Goal: Task Accomplishment & Management: Use online tool/utility

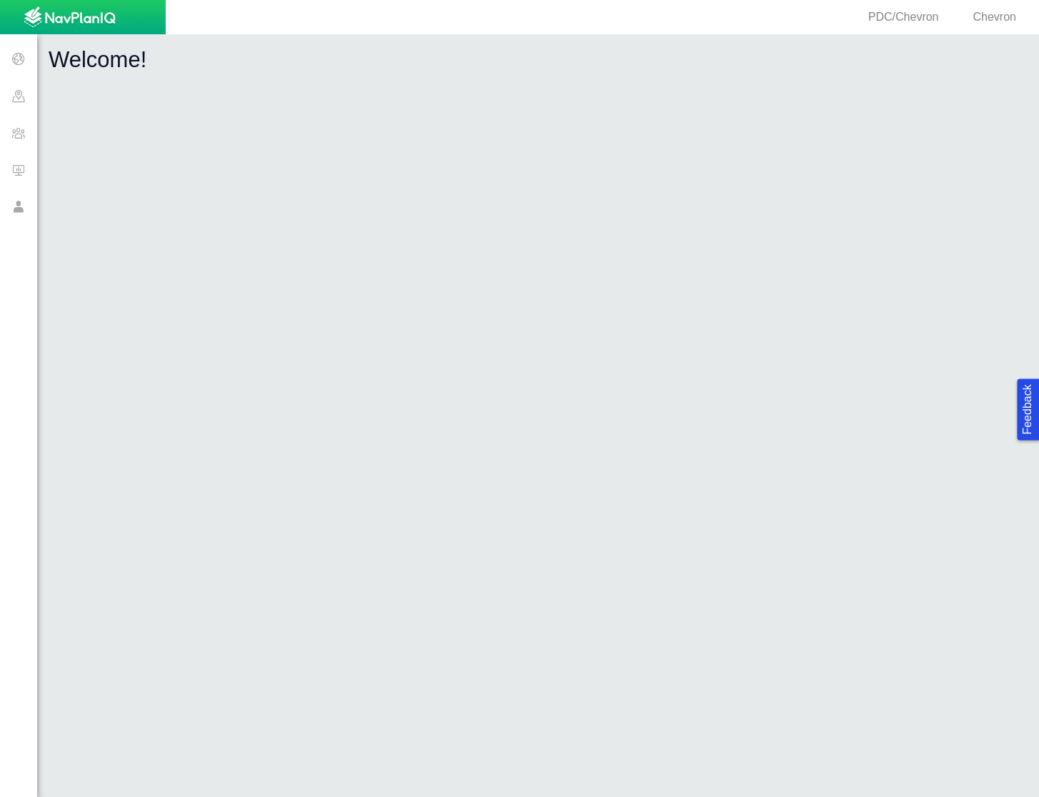
click at [22, 144] on span at bounding box center [18, 132] width 37 height 37
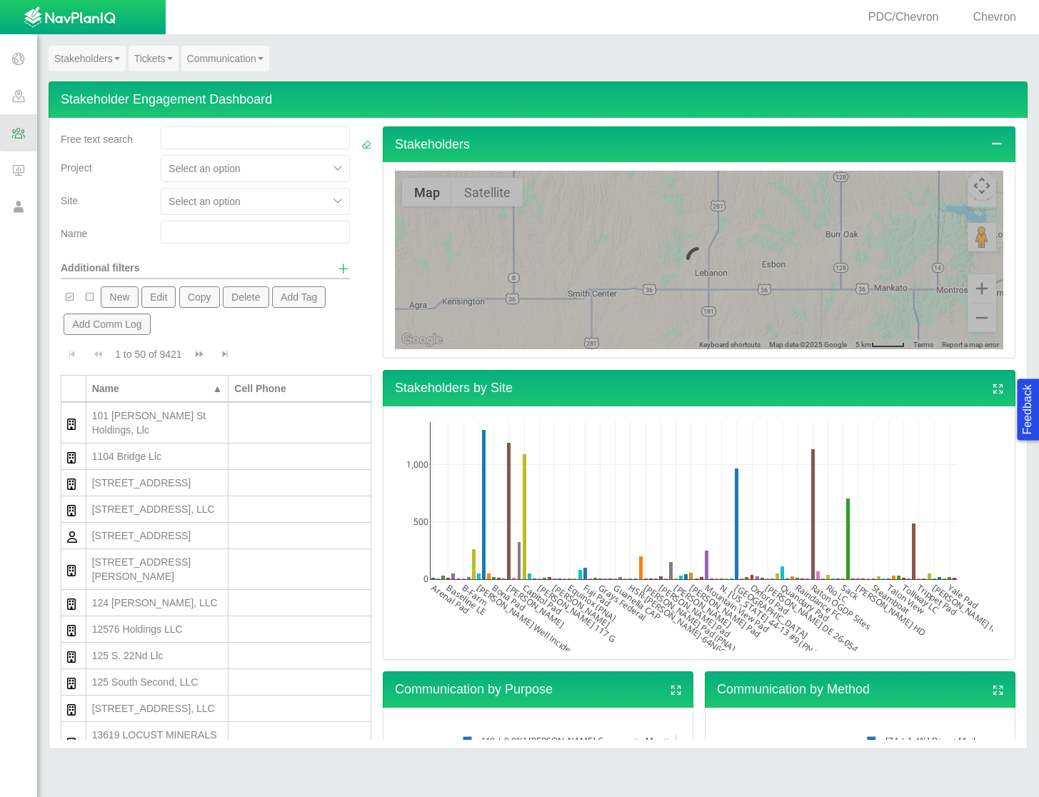
click at [159, 61] on link "Tickets" at bounding box center [154, 59] width 50 height 26
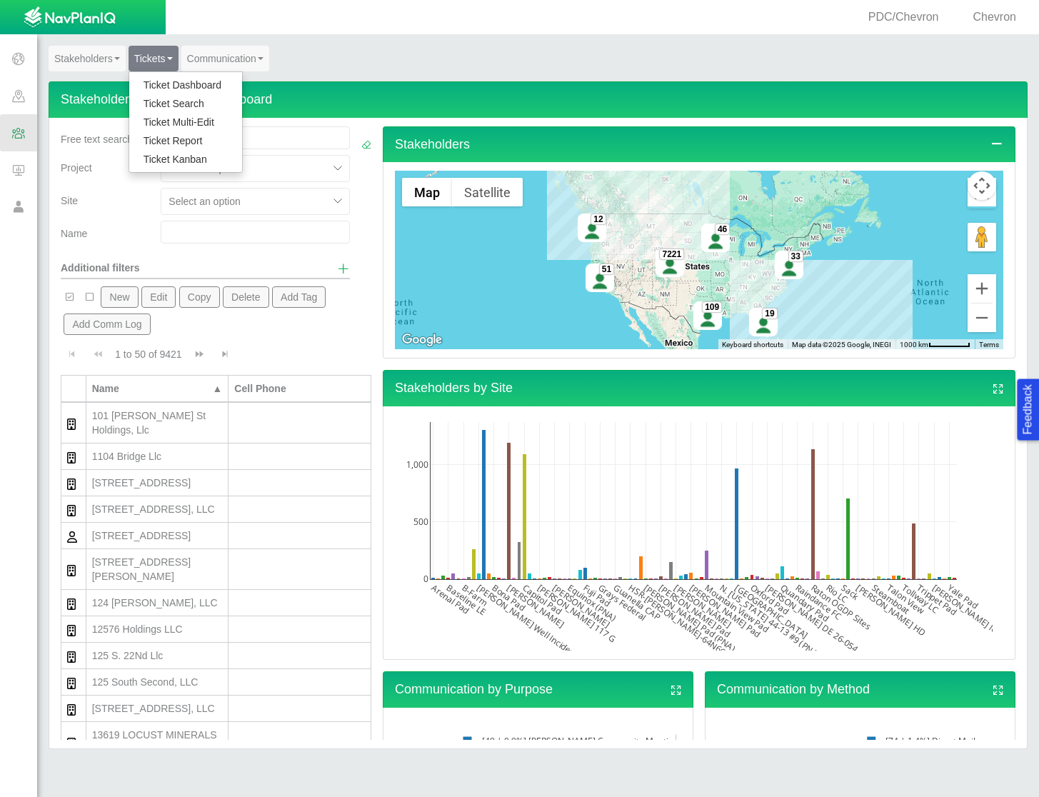
click at [175, 86] on link "Ticket Dashboard" at bounding box center [185, 85] width 113 height 19
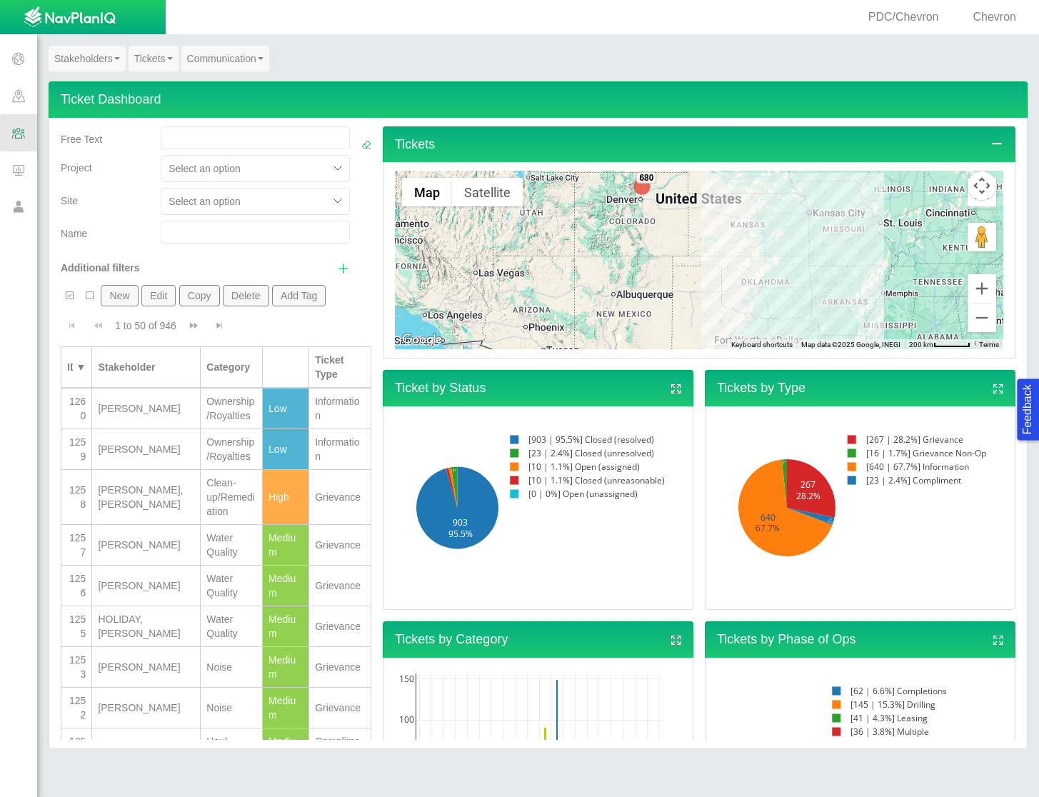
click at [149, 511] on div "[PERSON_NAME], [PERSON_NAME]" at bounding box center [146, 497] width 96 height 29
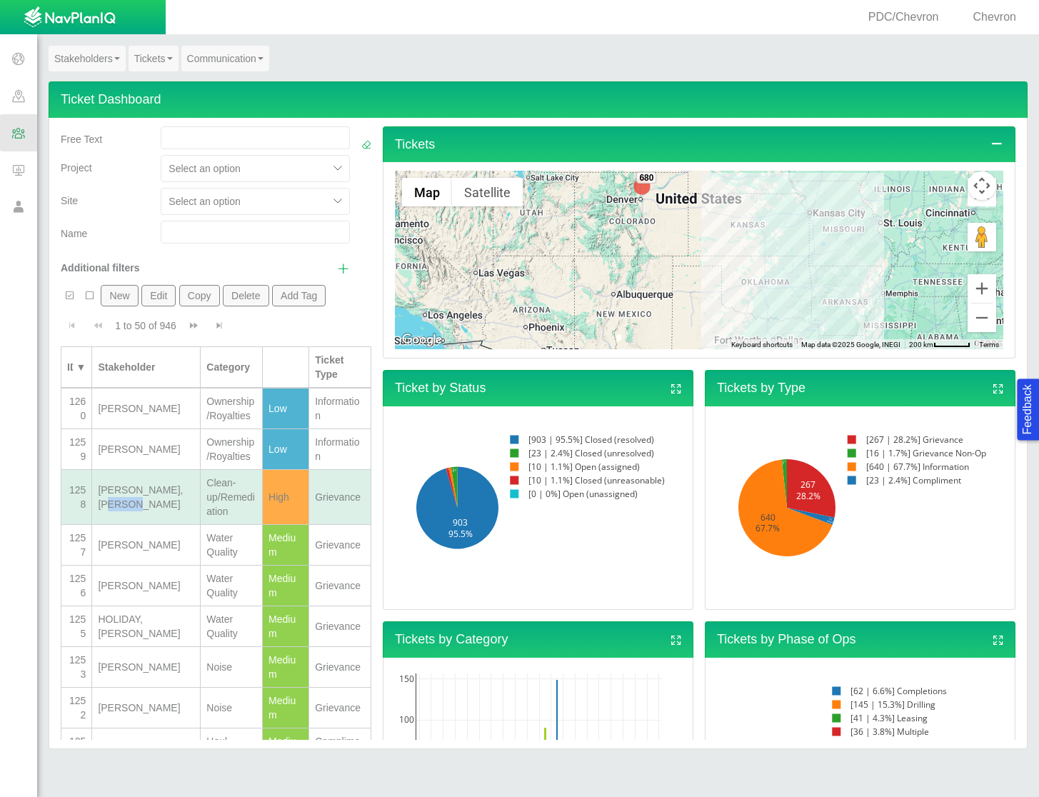
click at [149, 511] on div "[PERSON_NAME], [PERSON_NAME]" at bounding box center [146, 497] width 96 height 29
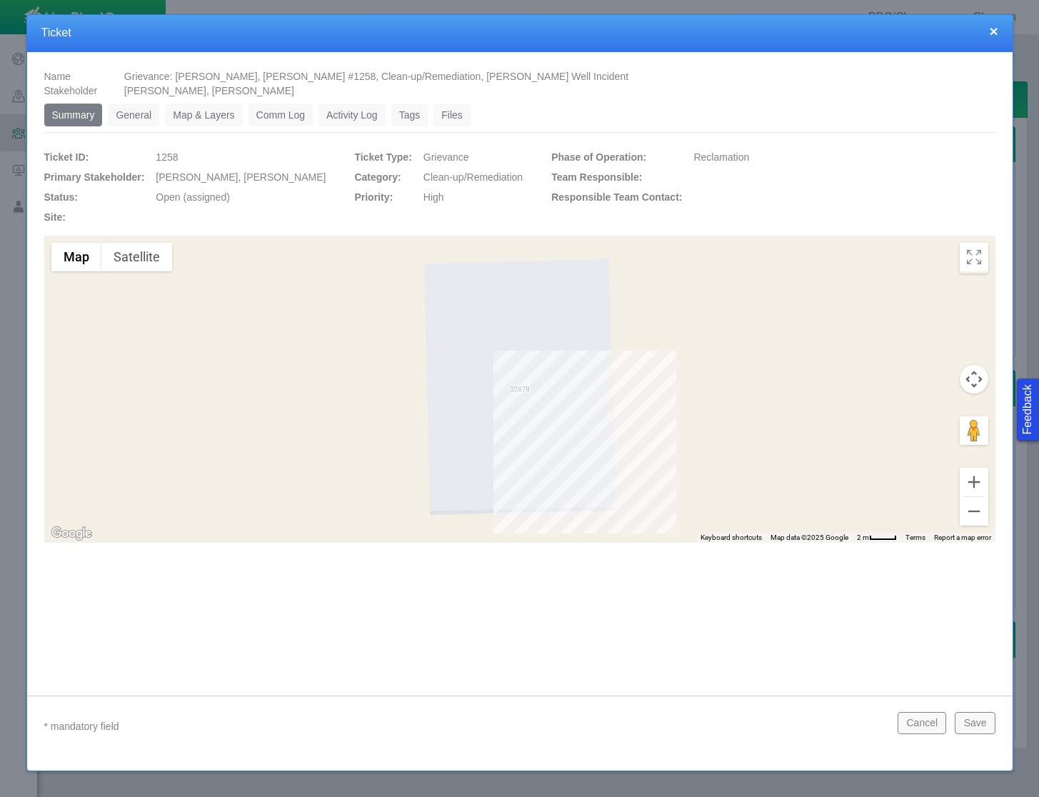
click at [123, 115] on link "General" at bounding box center [133, 115] width 51 height 23
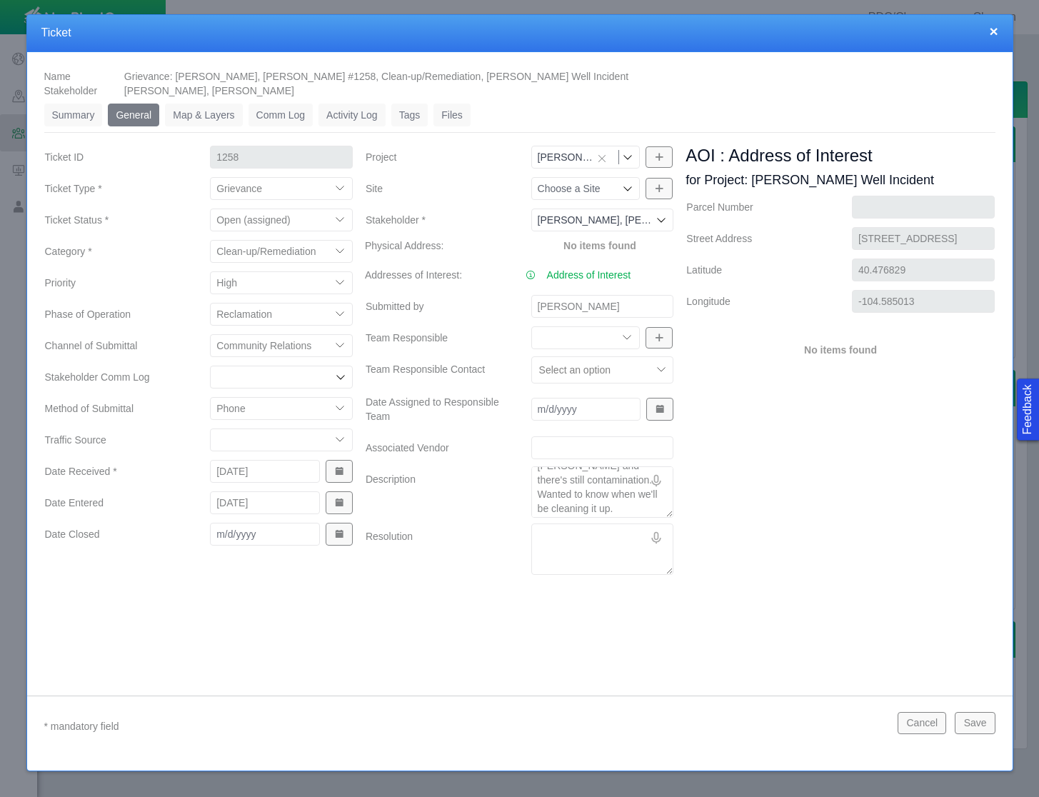
scroll to position [57, 0]
click at [774, 506] on div "AOI : Address of Interest for Project: [PERSON_NAME] Well Incident [GEOGRAPHIC_…" at bounding box center [840, 362] width 321 height 436
click at [757, 474] on div "AOI : Address of Interest for Project: [PERSON_NAME] Well Incident [GEOGRAPHIC_…" at bounding box center [840, 362] width 321 height 436
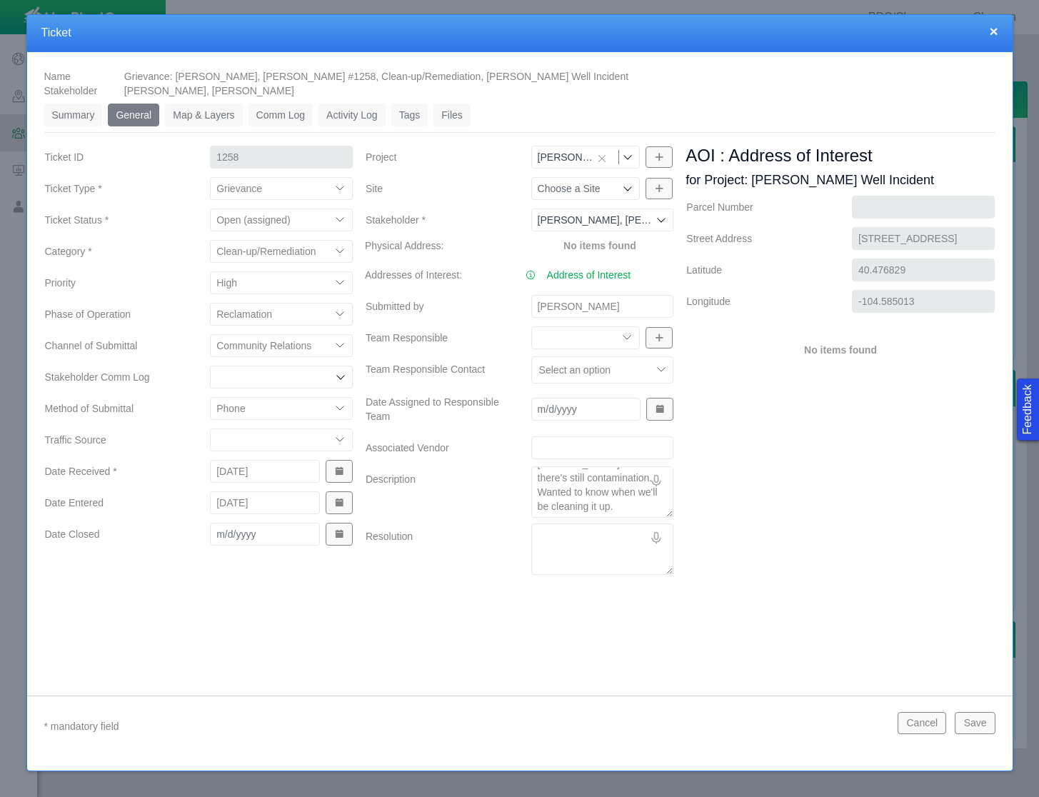
click at [990, 35] on button "×" at bounding box center [993, 31] width 9 height 15
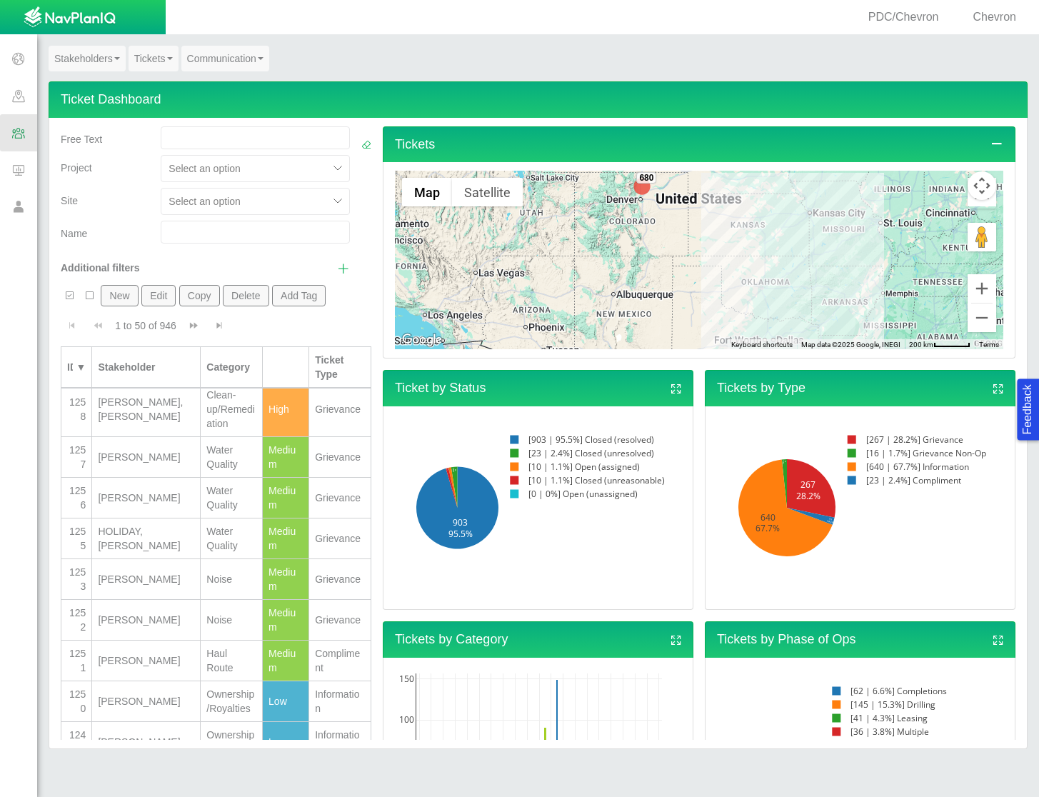
scroll to position [131, 0]
click at [115, 544] on div "[PERSON_NAME]" at bounding box center [146, 536] width 96 height 14
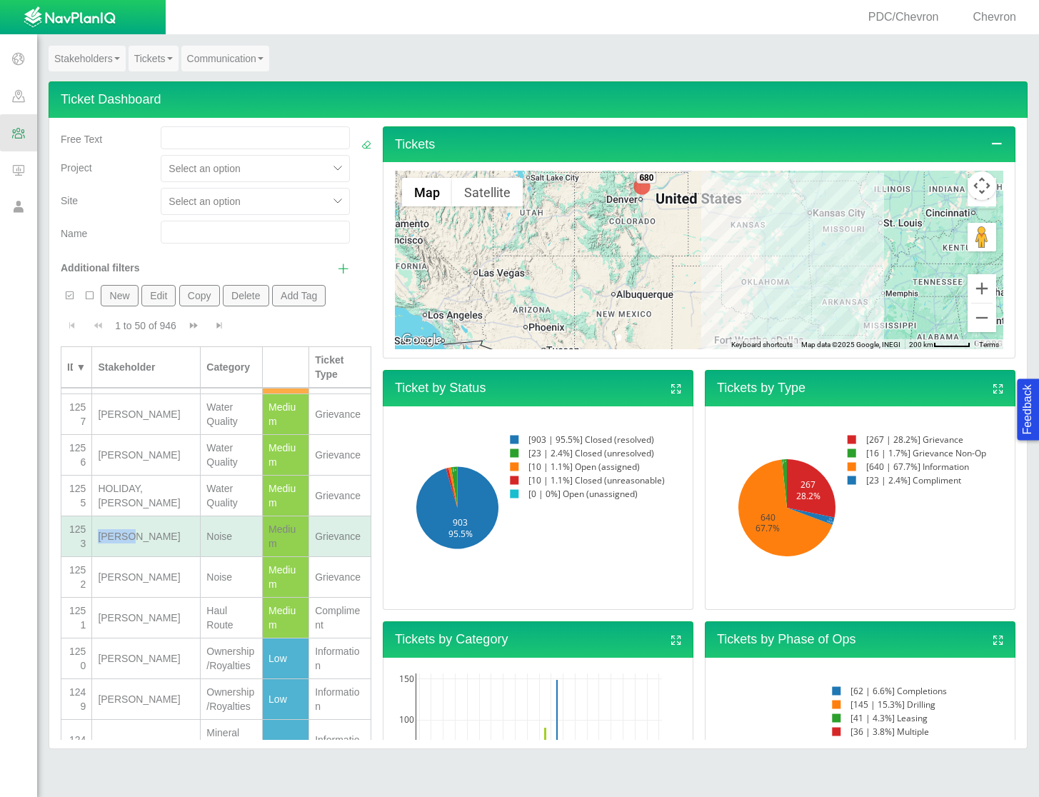
click at [115, 544] on div "[PERSON_NAME]" at bounding box center [146, 536] width 96 height 14
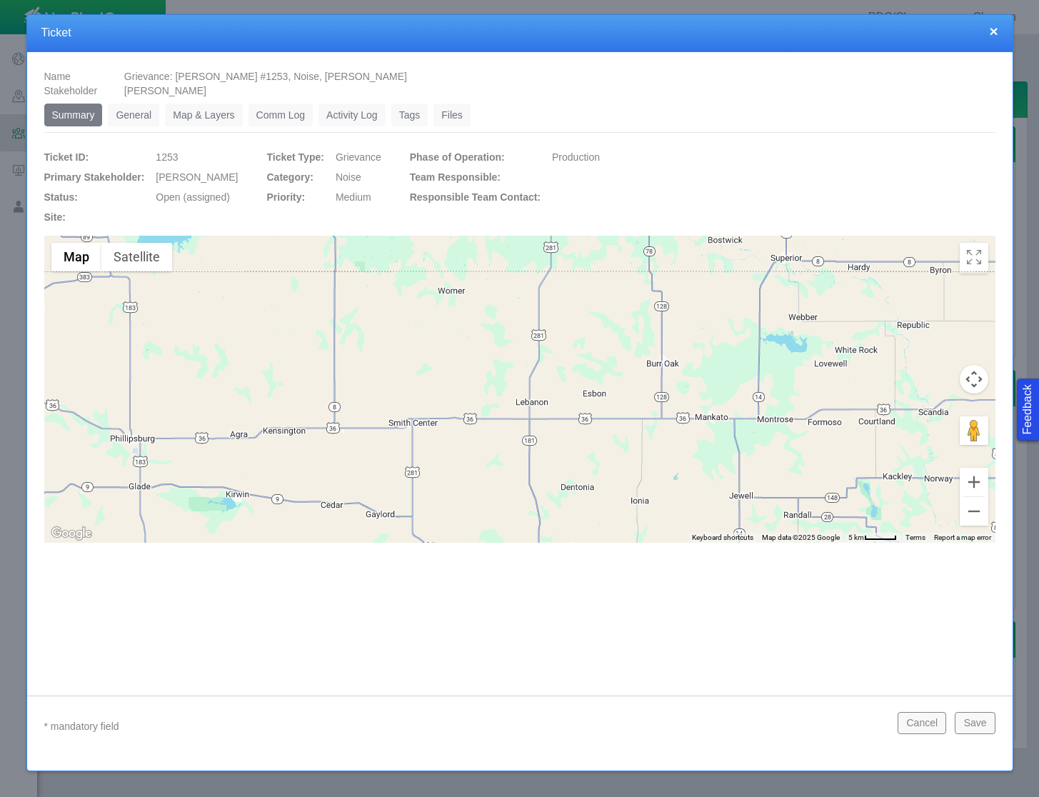
click at [141, 116] on link "General" at bounding box center [133, 115] width 51 height 23
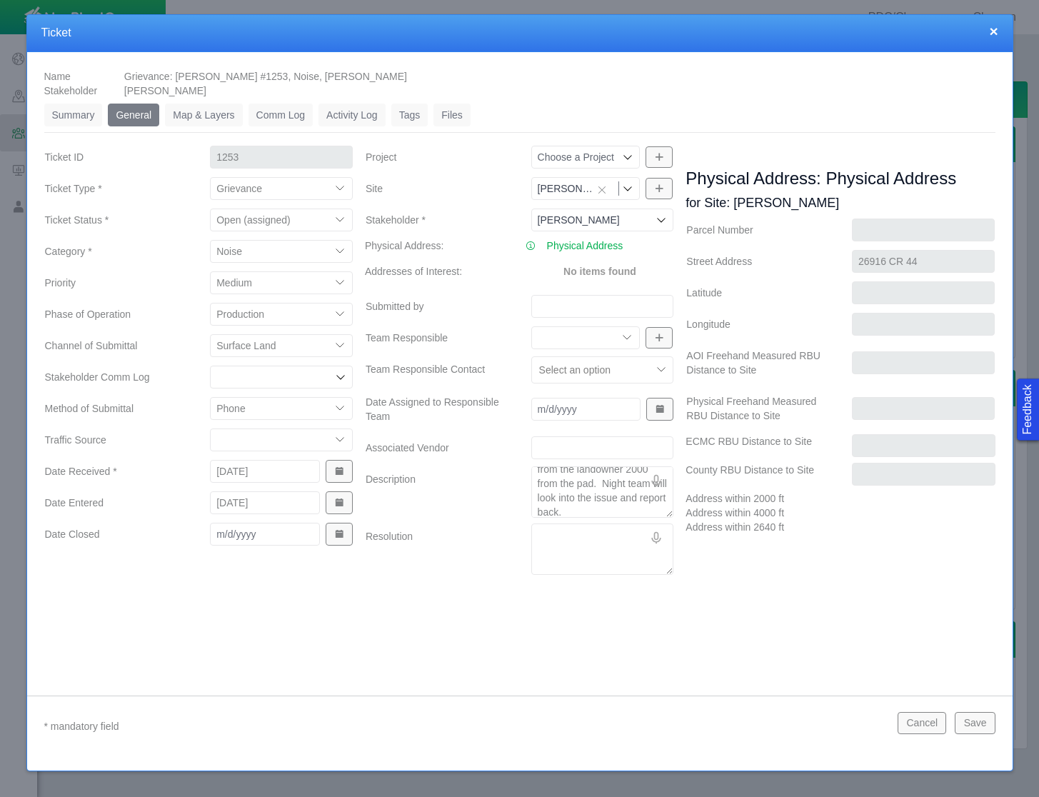
scroll to position [29, 0]
click at [687, 612] on div "Name Grievance: [PERSON_NAME] #1253, Noise, [PERSON_NAME] Stakeholder [PERSON_N…" at bounding box center [520, 362] width 986 height 621
click at [940, 718] on button "Cancel" at bounding box center [922, 722] width 49 height 21
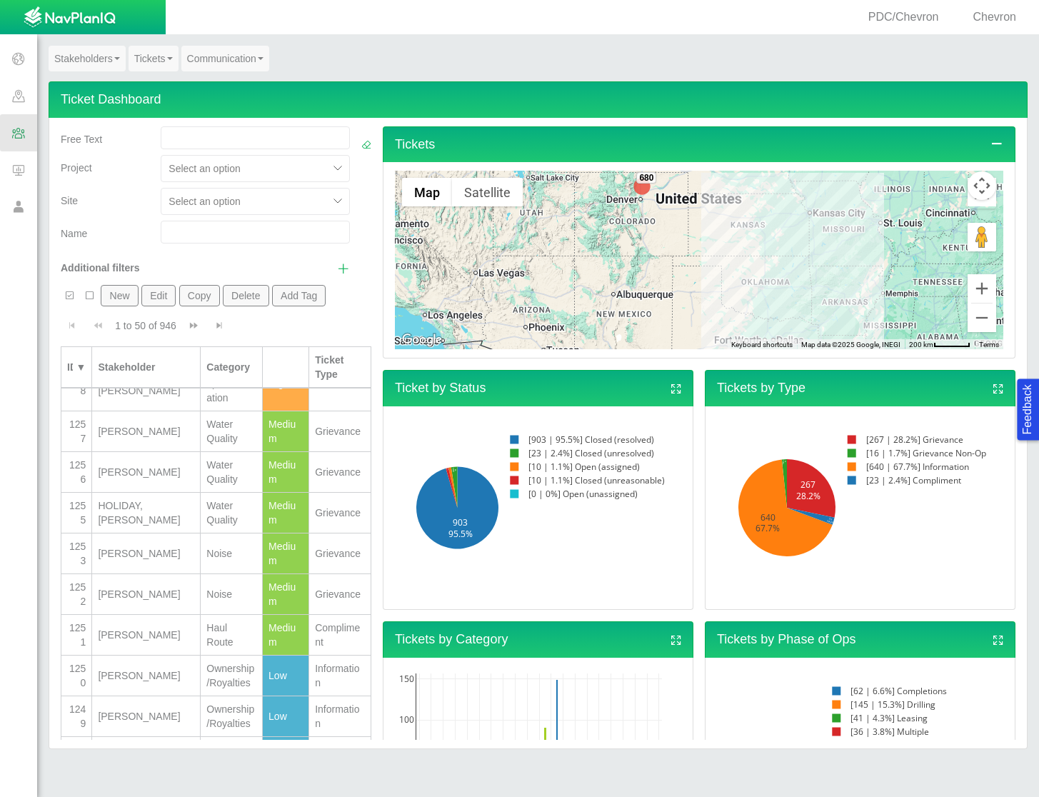
scroll to position [112, 0]
click at [124, 440] on div "[PERSON_NAME]" at bounding box center [146, 433] width 96 height 14
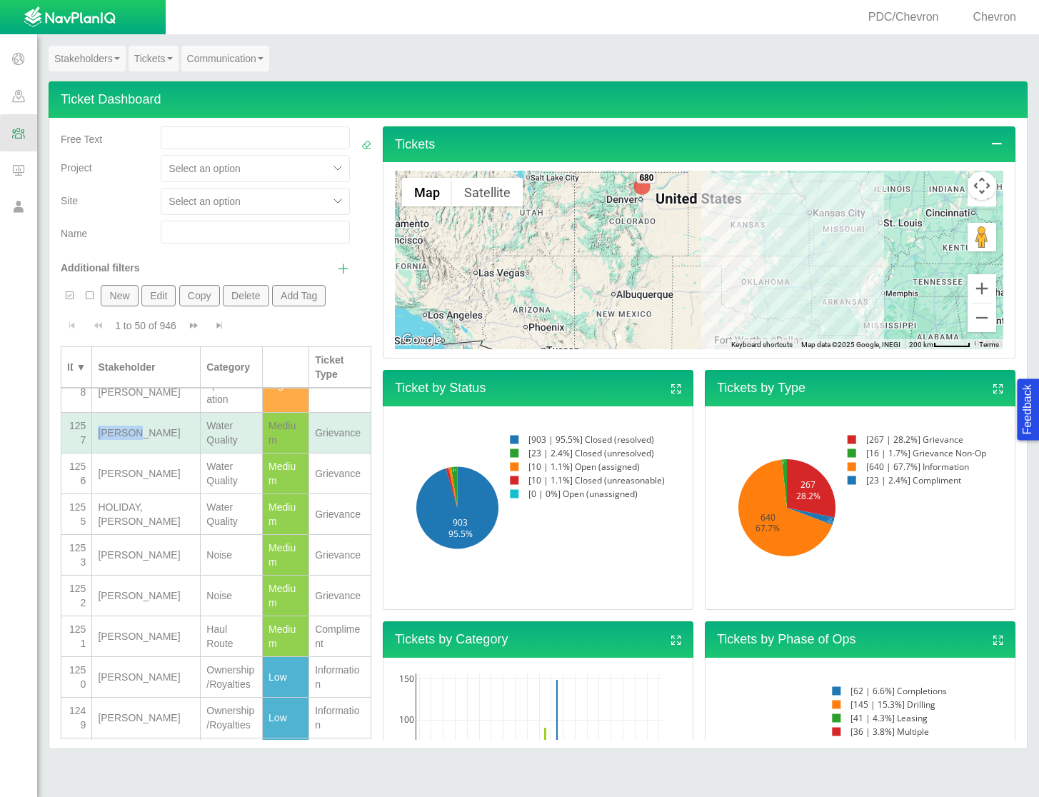
click at [124, 440] on div "[PERSON_NAME]" at bounding box center [146, 433] width 96 height 14
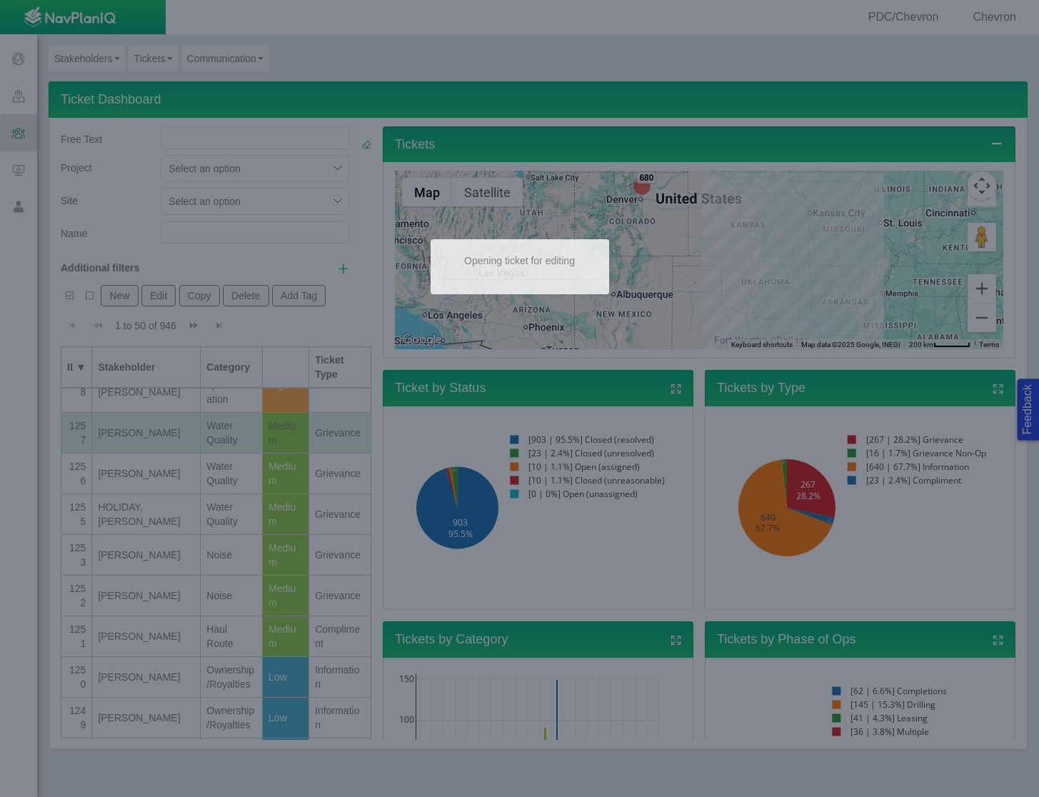
type textarea "x"
select select "149744687610124099"
select select "Medium"
type input "[PERSON_NAME]"
select select "150870587516967847"
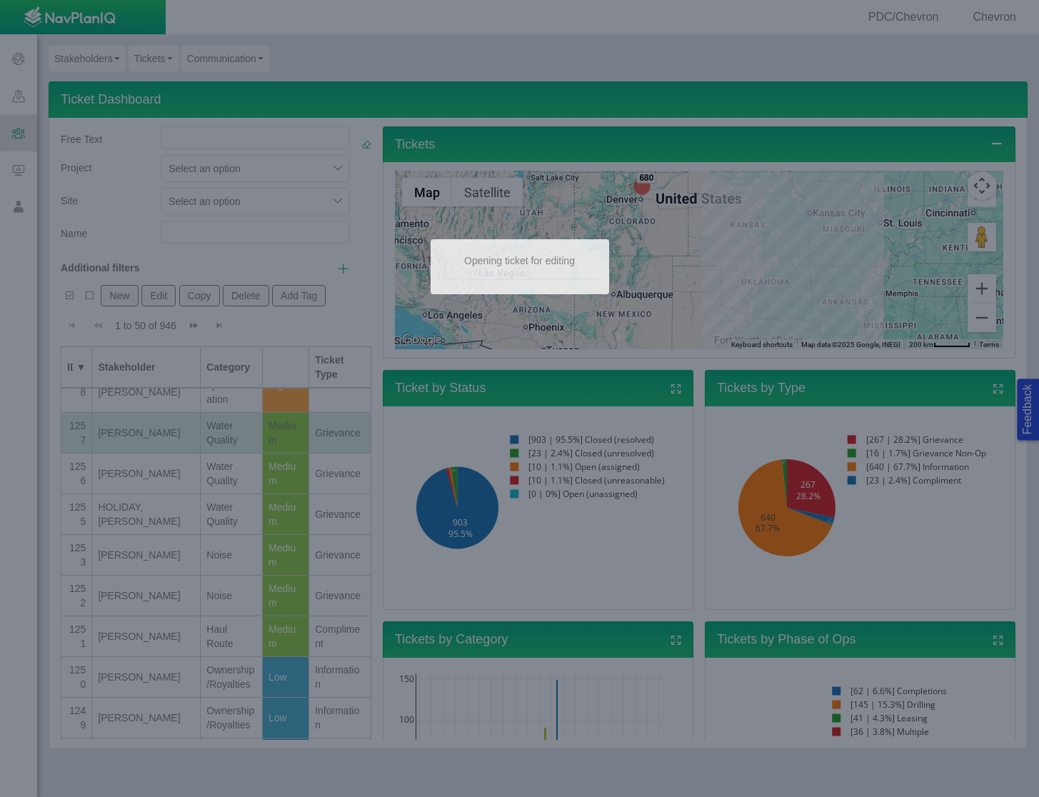
select select "31806672368382374"
select select "92605267337848928"
select select "81909218222849185"
select select "155092712167575582"
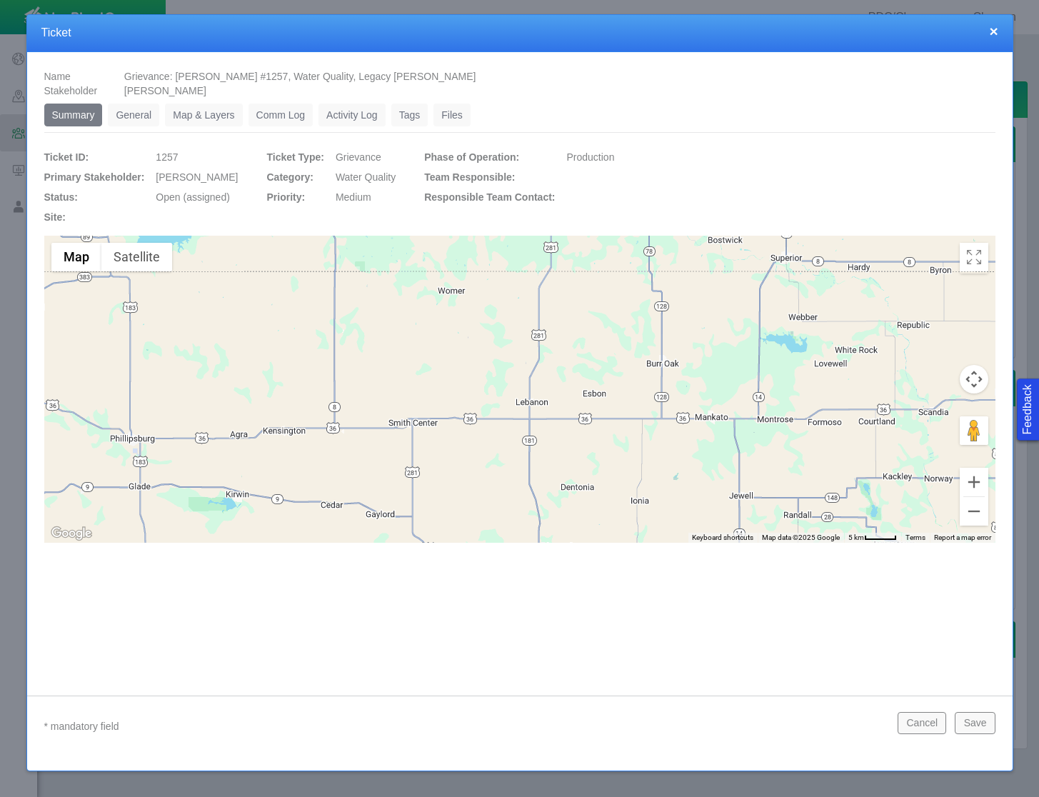
click at [131, 116] on link "General" at bounding box center [133, 115] width 51 height 23
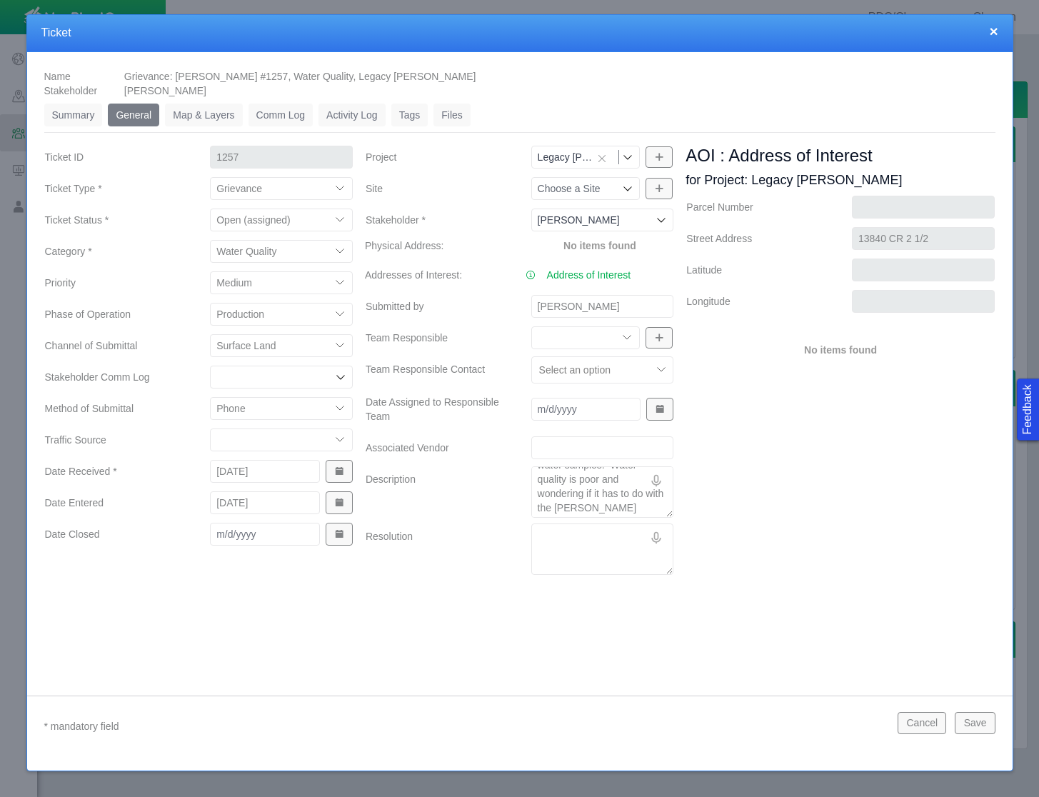
scroll to position [43, 0]
click at [940, 730] on button "Cancel" at bounding box center [922, 722] width 49 height 21
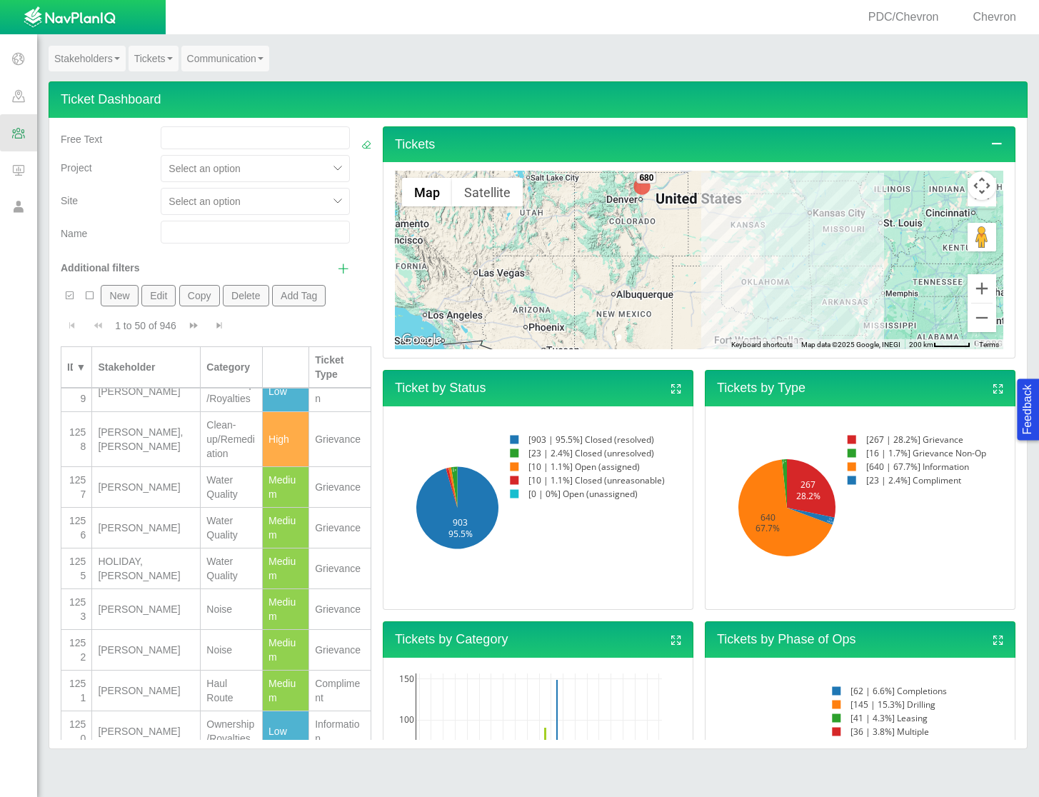
scroll to position [87, 0]
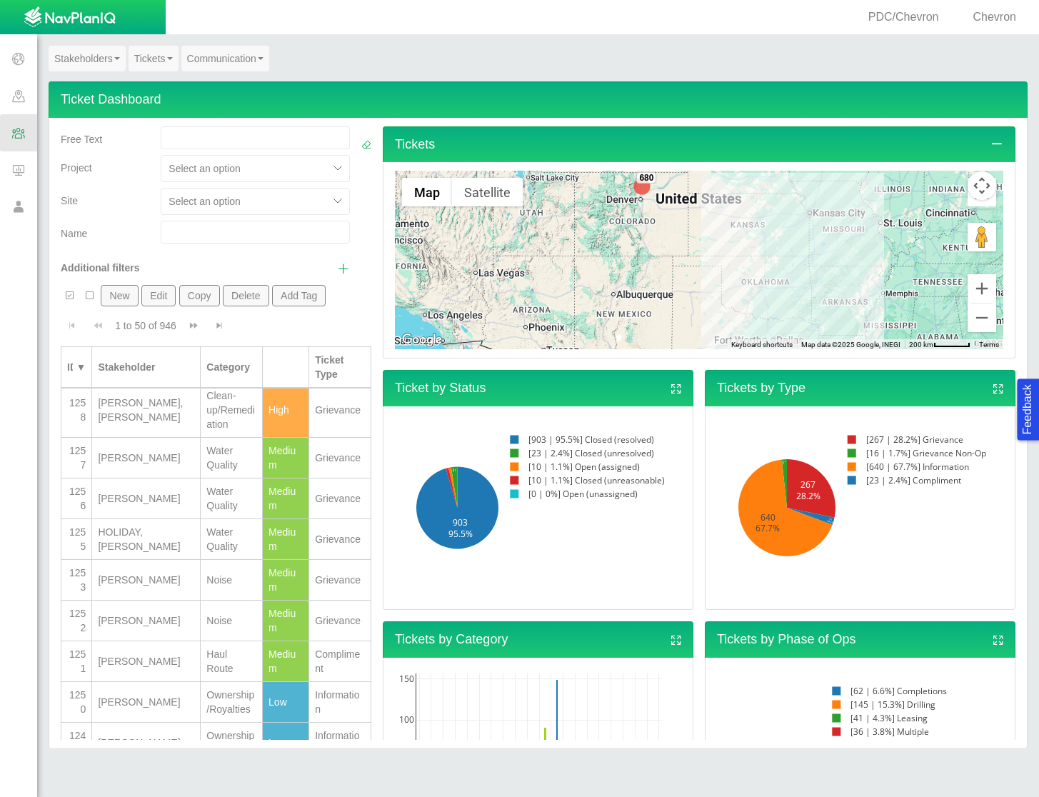
click at [136, 506] on div "[PERSON_NAME]" at bounding box center [146, 498] width 96 height 14
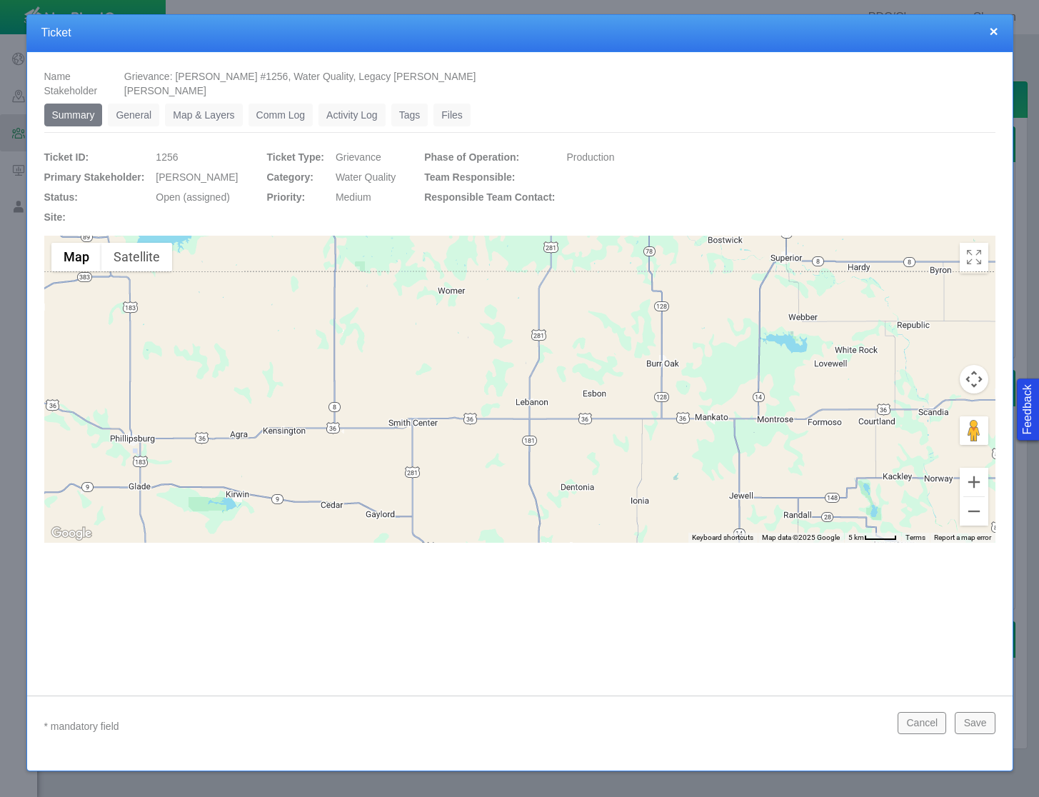
click at [154, 111] on link "General" at bounding box center [133, 115] width 51 height 23
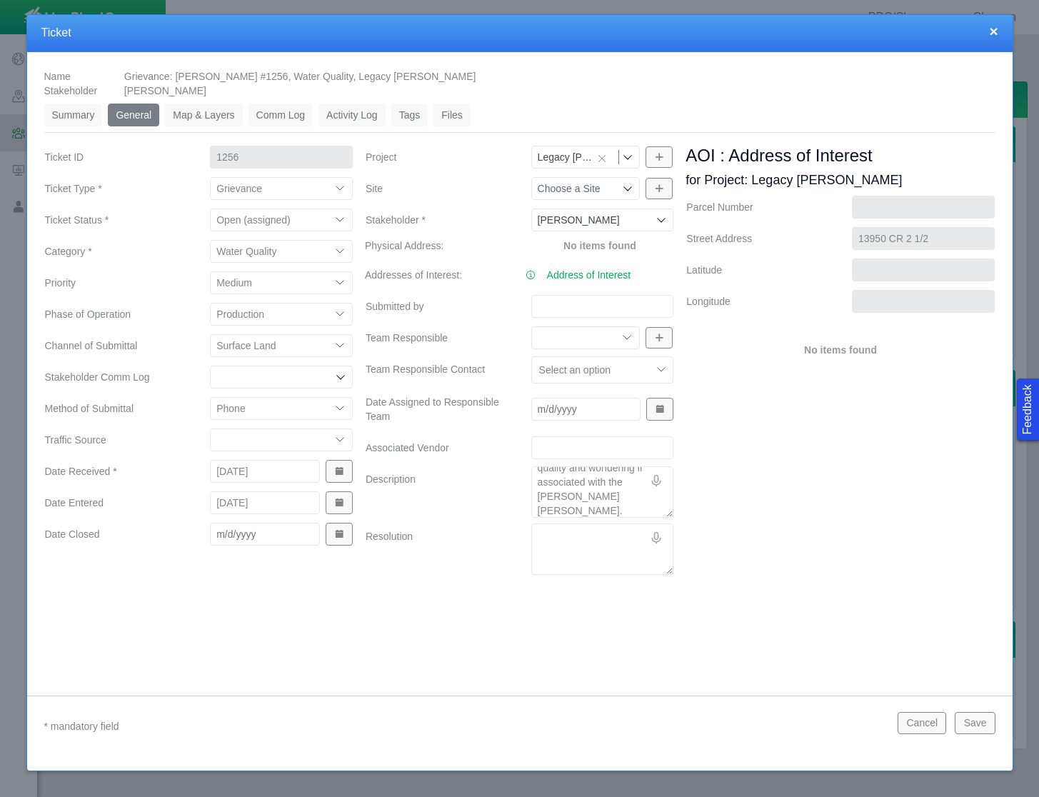
scroll to position [71, 0]
click at [934, 718] on button "Cancel" at bounding box center [922, 722] width 49 height 21
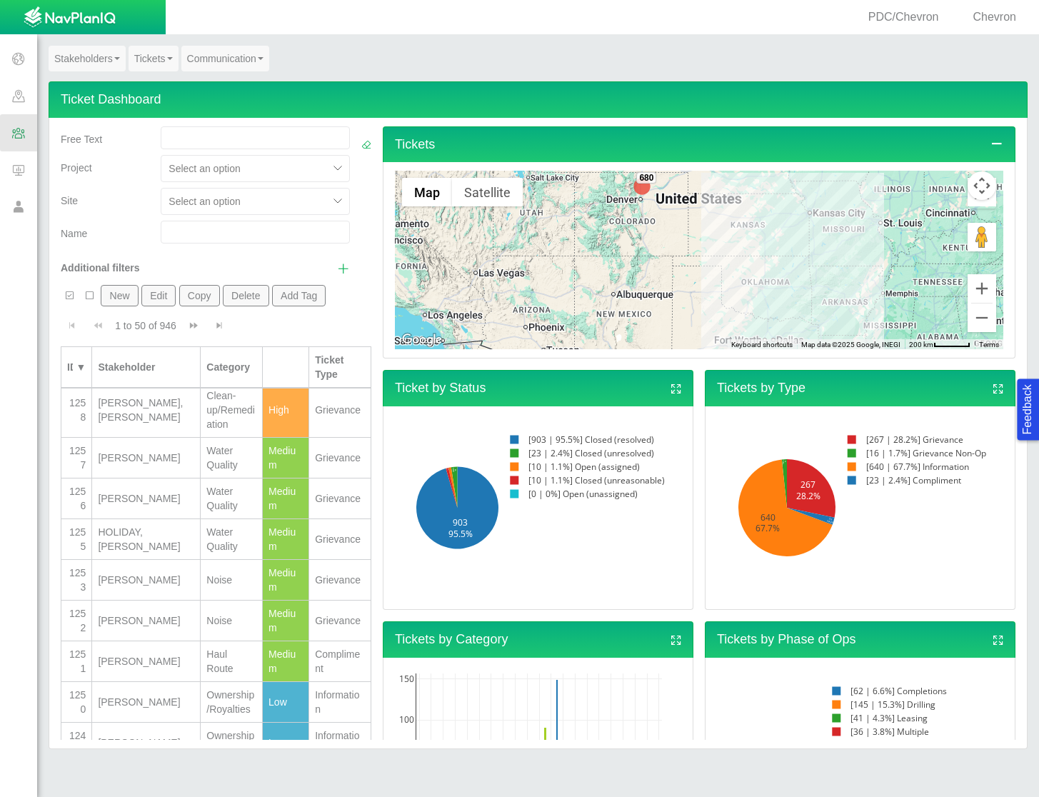
click at [125, 554] on div "HOLIDAY, [PERSON_NAME]" at bounding box center [146, 539] width 96 height 29
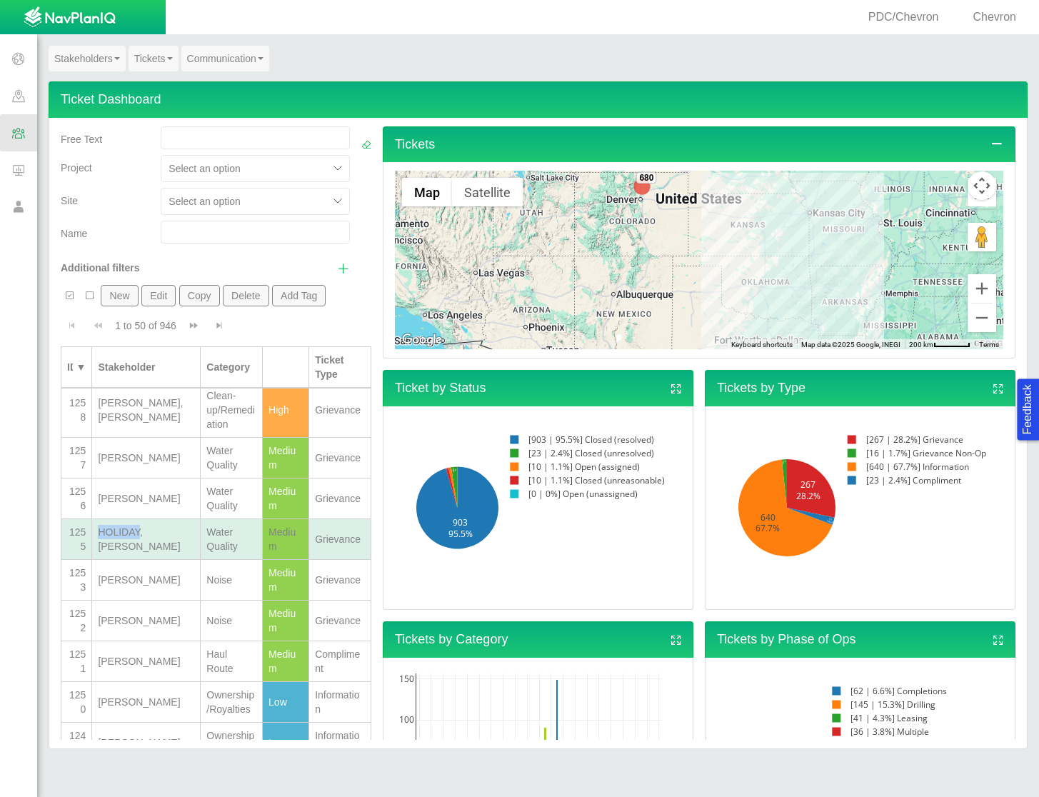
click at [125, 554] on div "HOLIDAY, [PERSON_NAME]" at bounding box center [146, 539] width 96 height 29
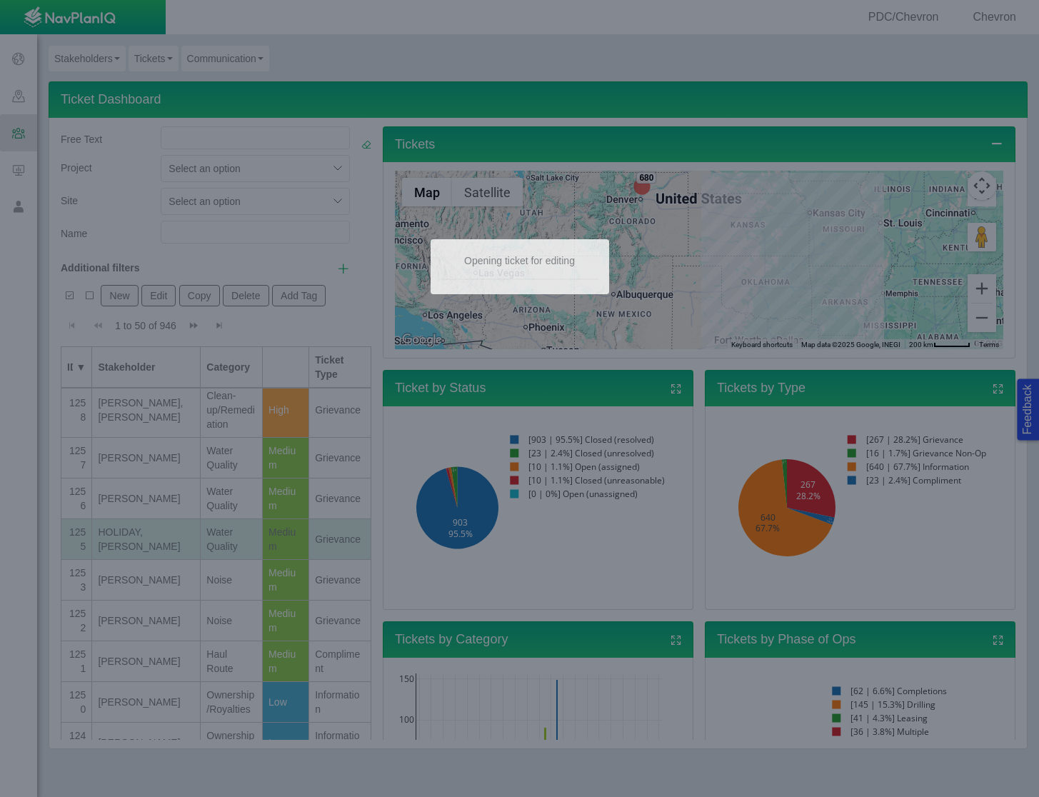
type textarea "x"
select select "149744687610124099"
select select "150870587516967847"
select select "31806672368382374"
select select "Medium"
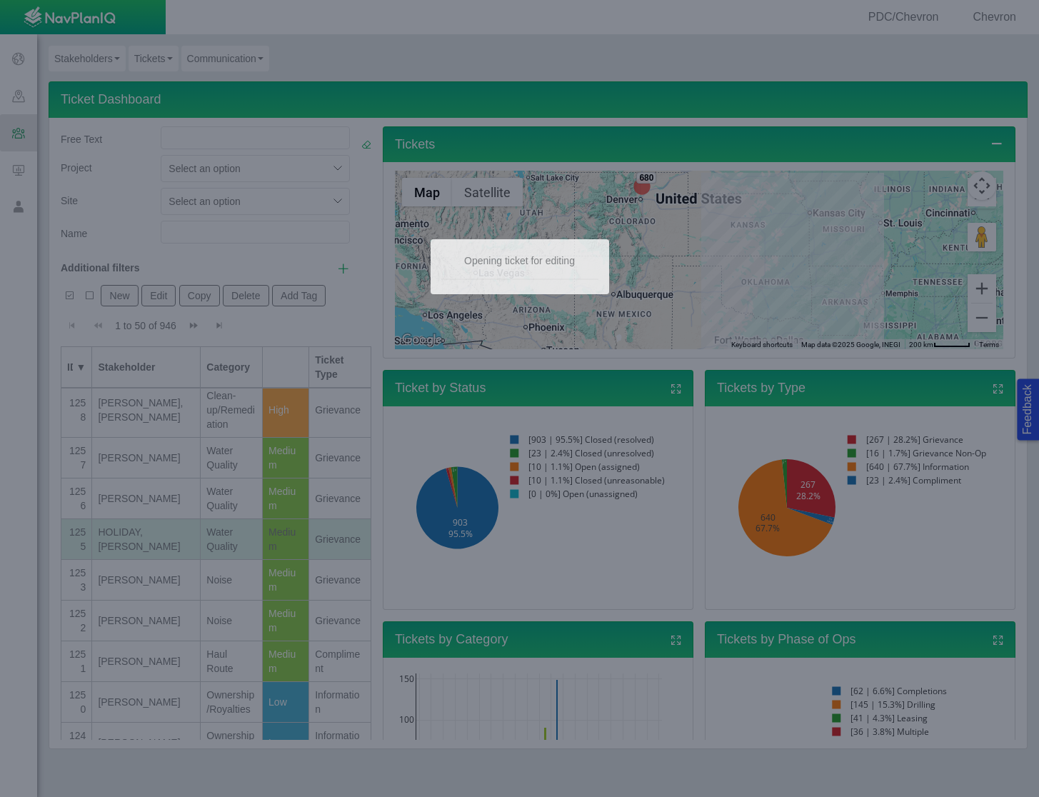
select select "92605267337848928"
type input "HOLIDAY, [PERSON_NAME]"
select select "81909218222849185"
select select "155092712167575582"
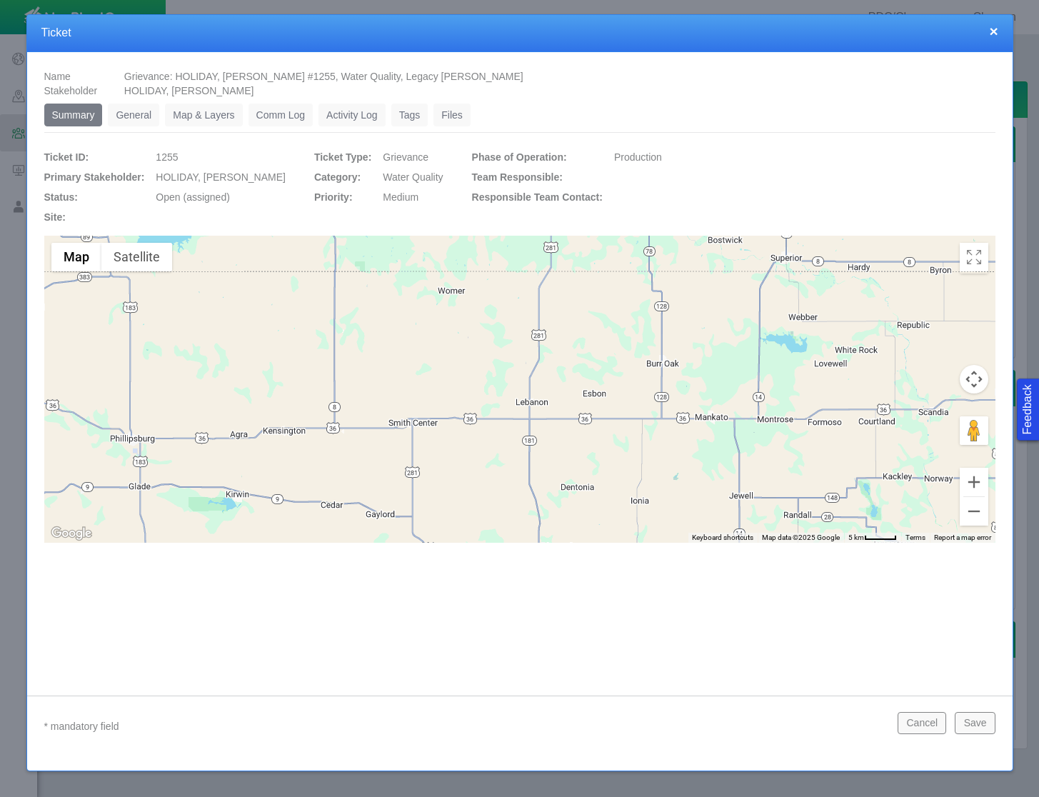
click at [146, 116] on link "General" at bounding box center [133, 115] width 51 height 23
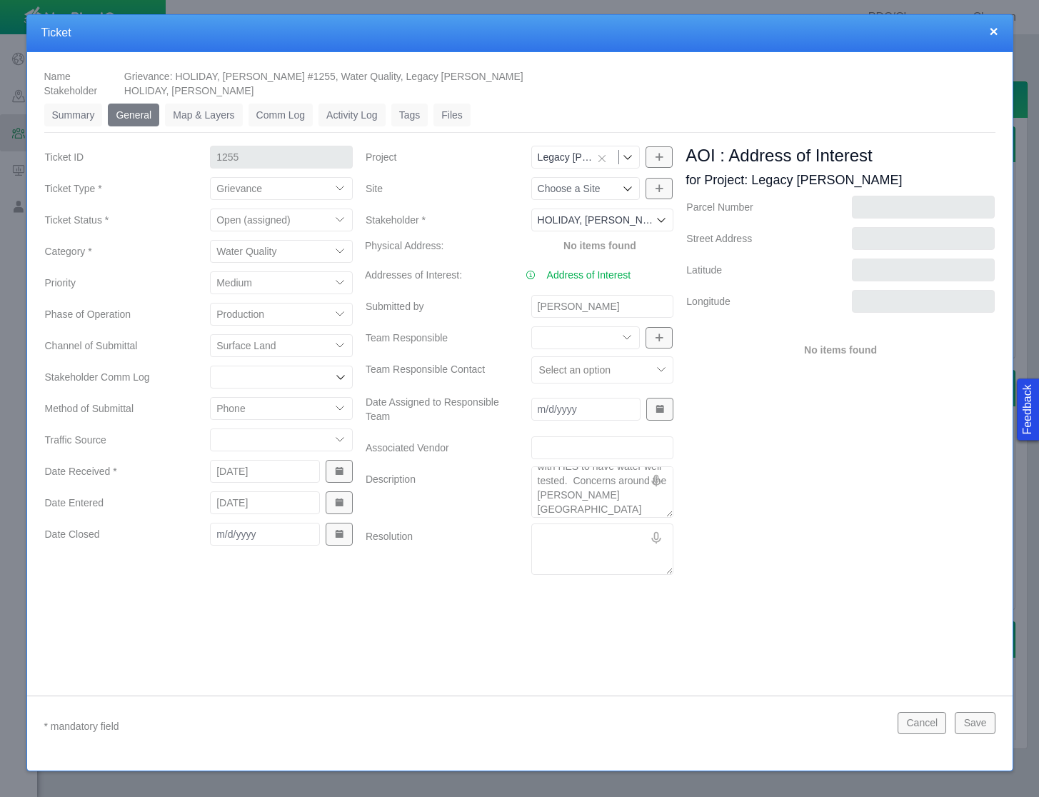
scroll to position [29, 0]
click at [904, 721] on button "Cancel" at bounding box center [922, 722] width 49 height 21
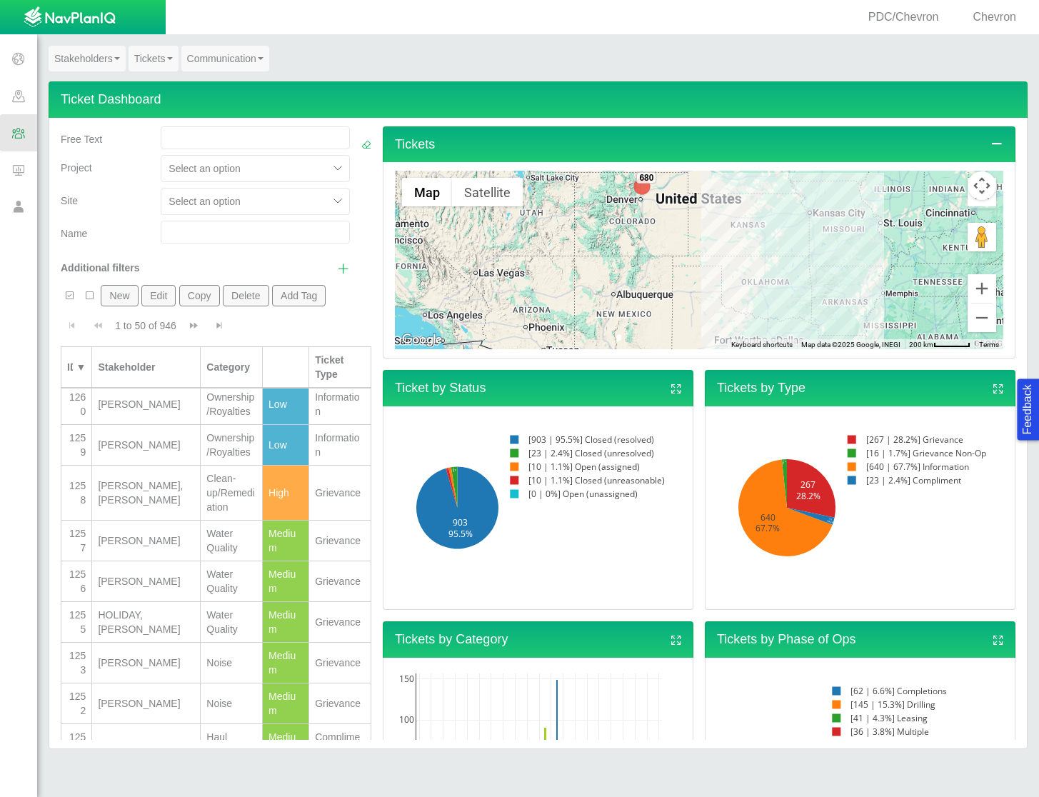
scroll to position [0, 0]
click at [130, 456] on div "[PERSON_NAME]" at bounding box center [146, 449] width 96 height 14
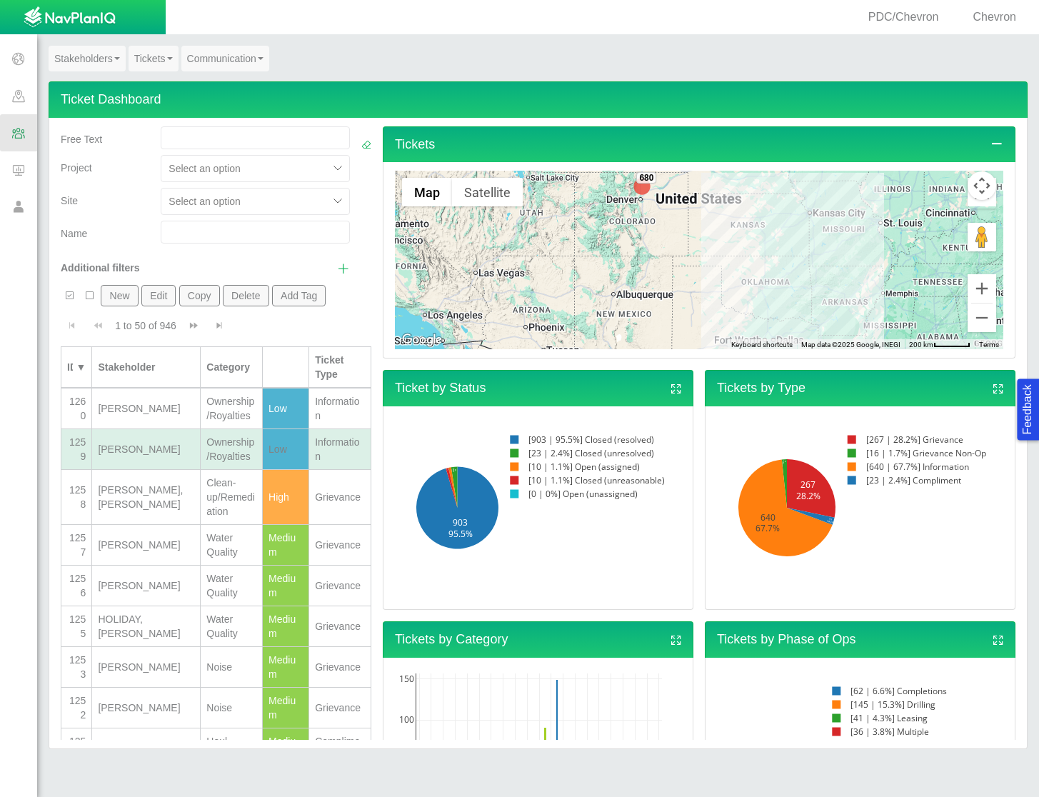
click at [130, 456] on div "[PERSON_NAME]" at bounding box center [146, 449] width 96 height 14
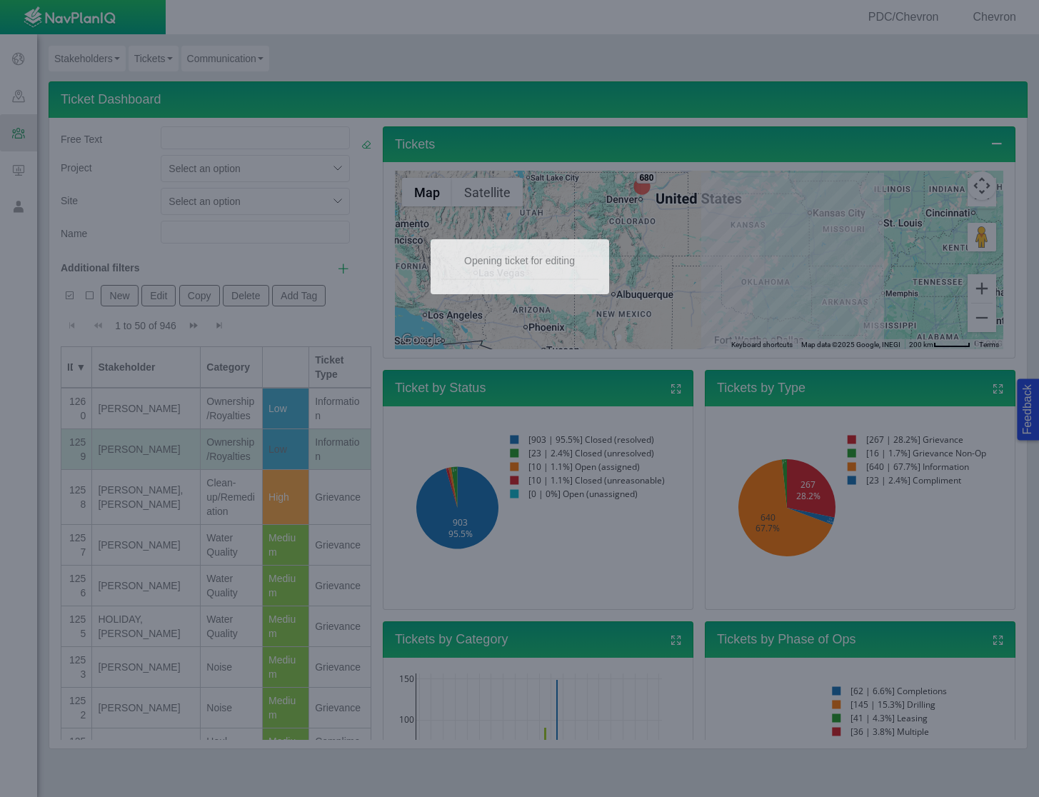
type textarea "x"
select select "149744687610124333"
select select "150870587516967431"
select select "31806672369092319"
select select "Low"
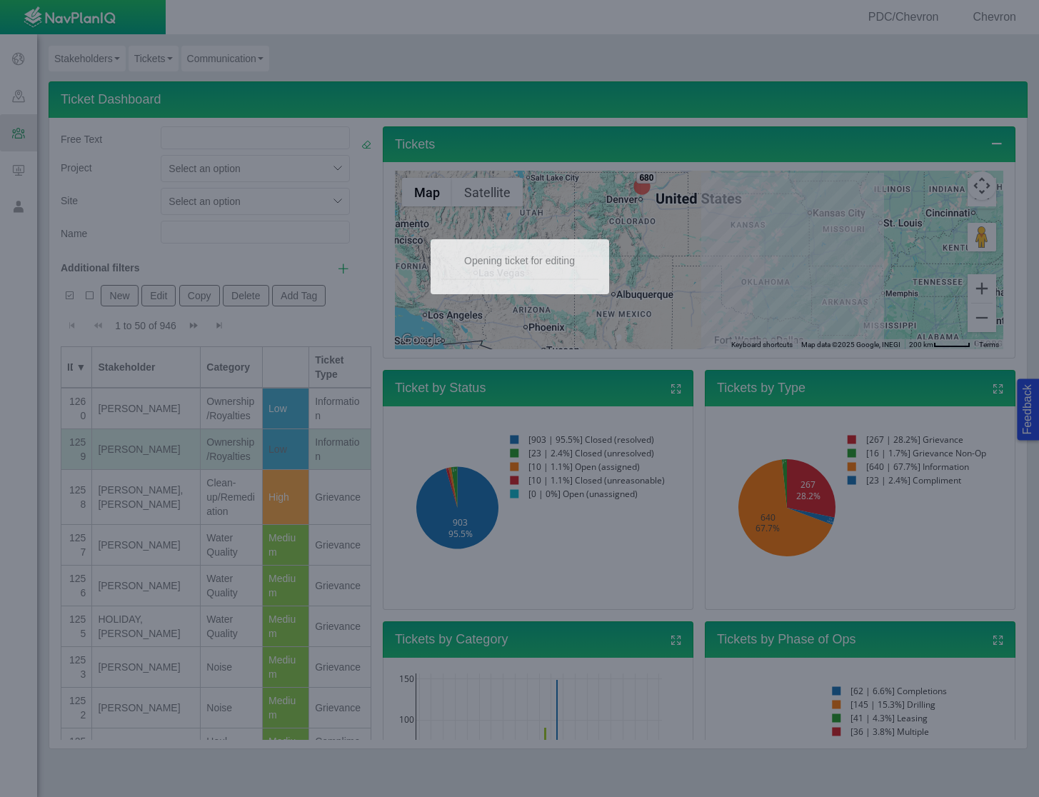
select select "92605267337848928"
select select "81909218222848354"
select select "155092712167575582"
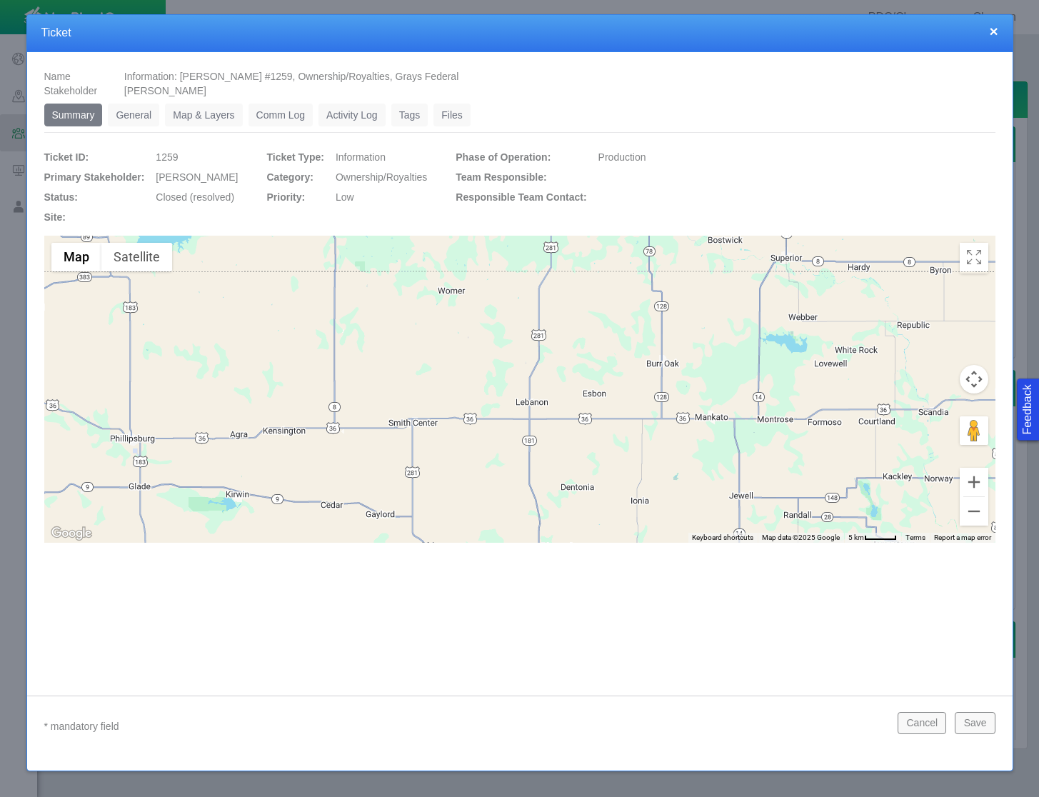
click at [146, 109] on link "General" at bounding box center [133, 115] width 51 height 23
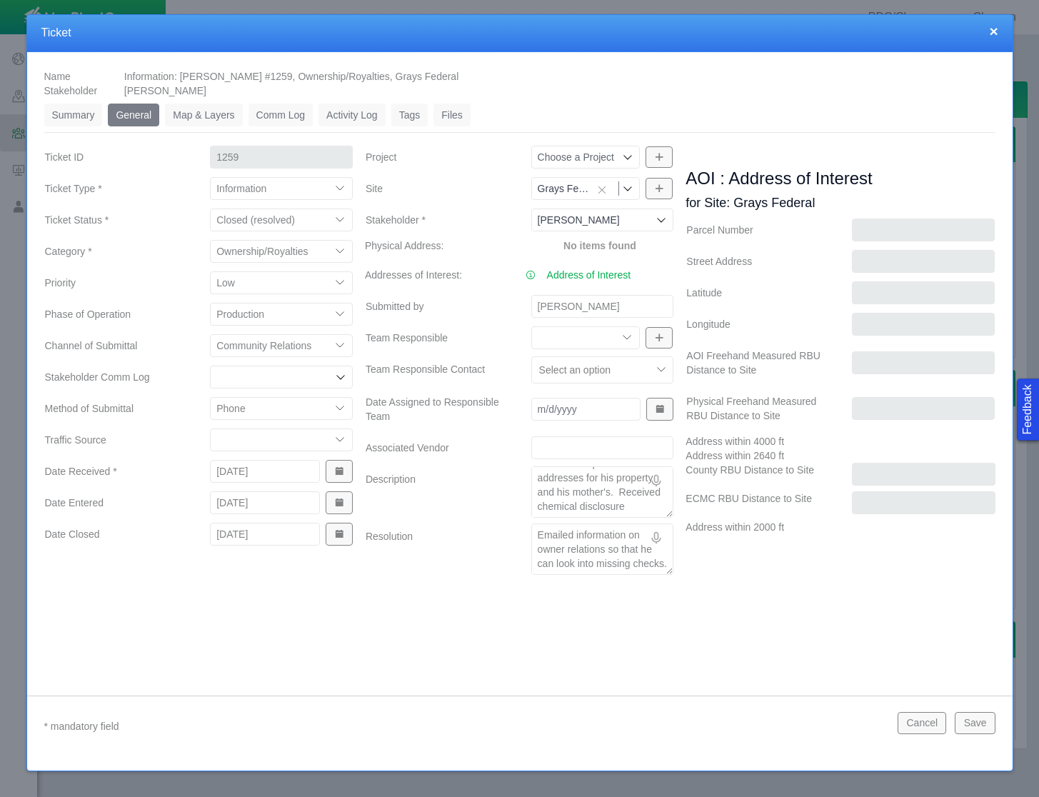
scroll to position [57, 0]
click at [938, 728] on button "Cancel" at bounding box center [922, 722] width 49 height 21
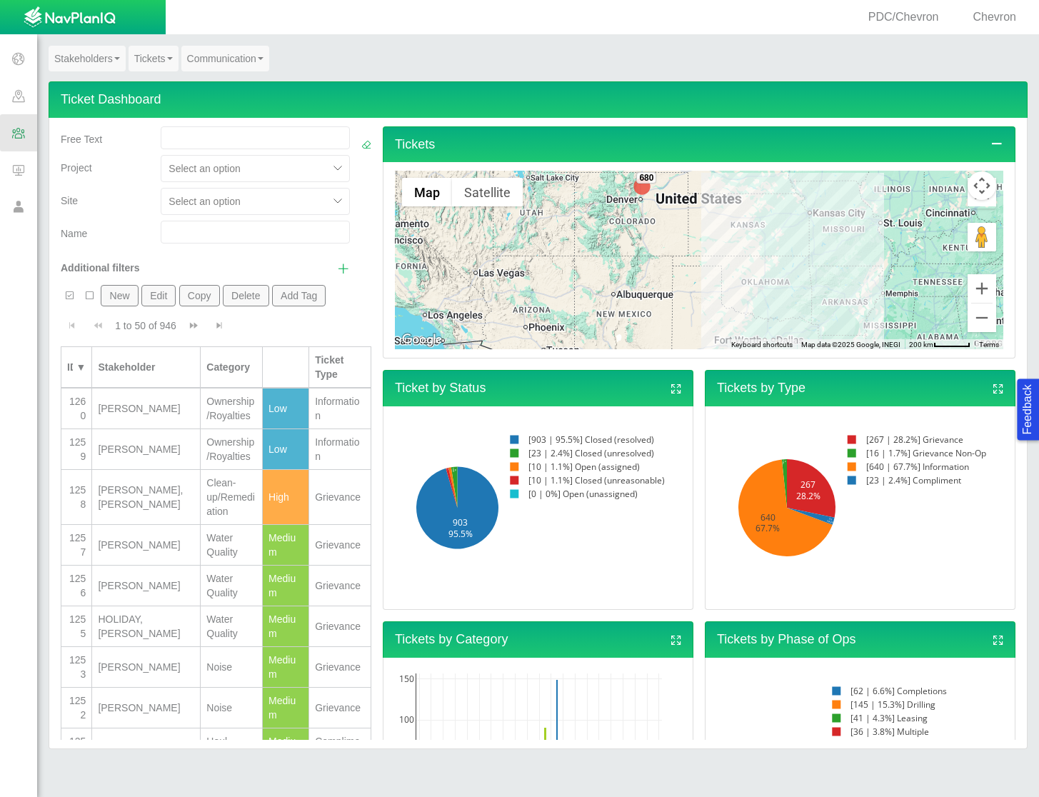
click at [156, 424] on td "[PERSON_NAME]" at bounding box center [146, 409] width 109 height 41
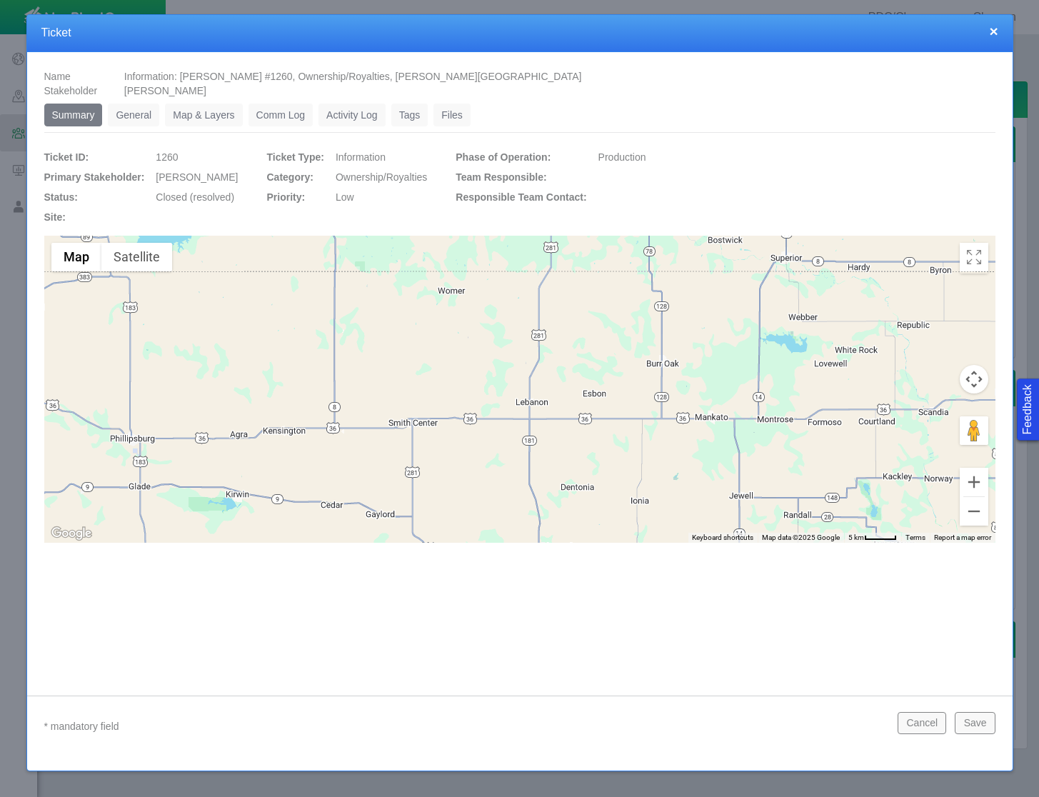
click at [126, 114] on link "General" at bounding box center [133, 115] width 51 height 23
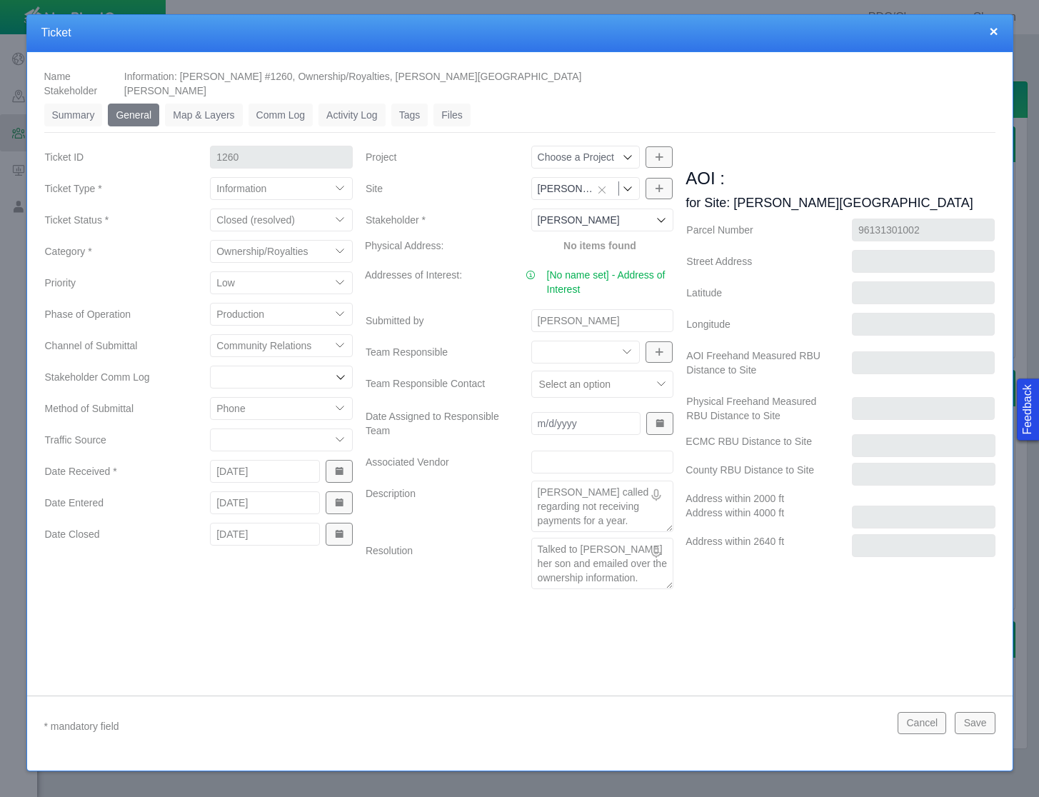
click at [601, 579] on textarea "Talked to [PERSON_NAME] her son and emailed over the ownership information." at bounding box center [602, 563] width 143 height 51
click at [926, 726] on button "Cancel" at bounding box center [922, 722] width 49 height 21
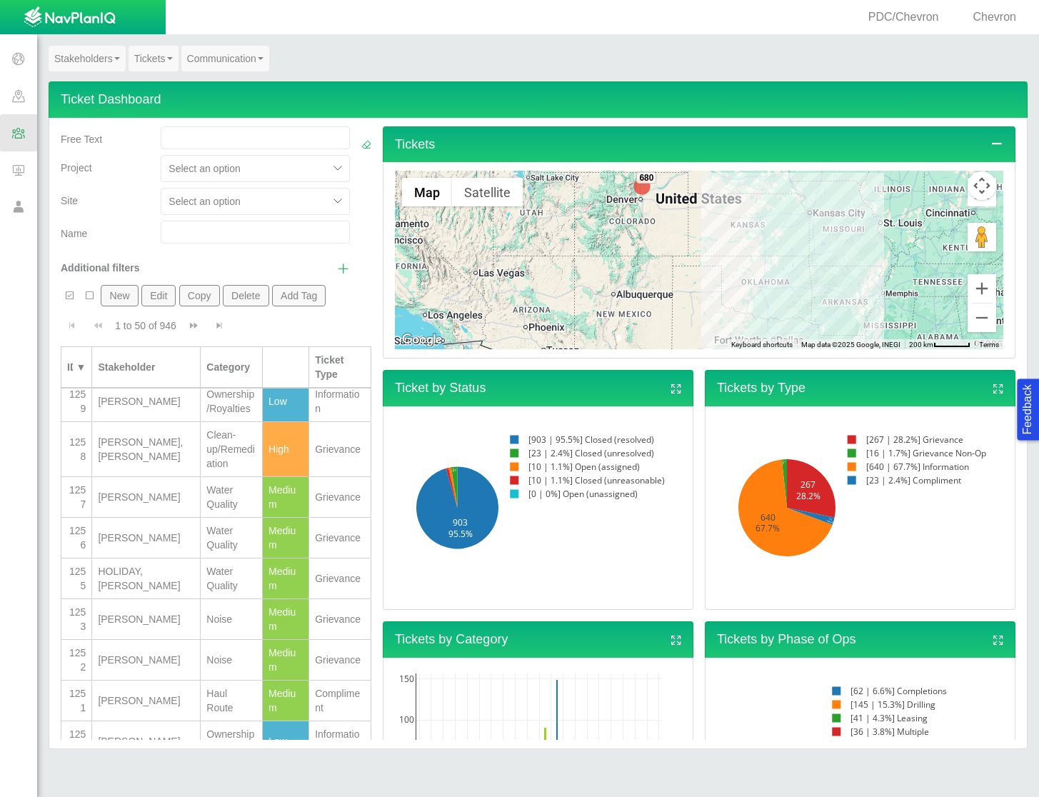
scroll to position [80, 0]
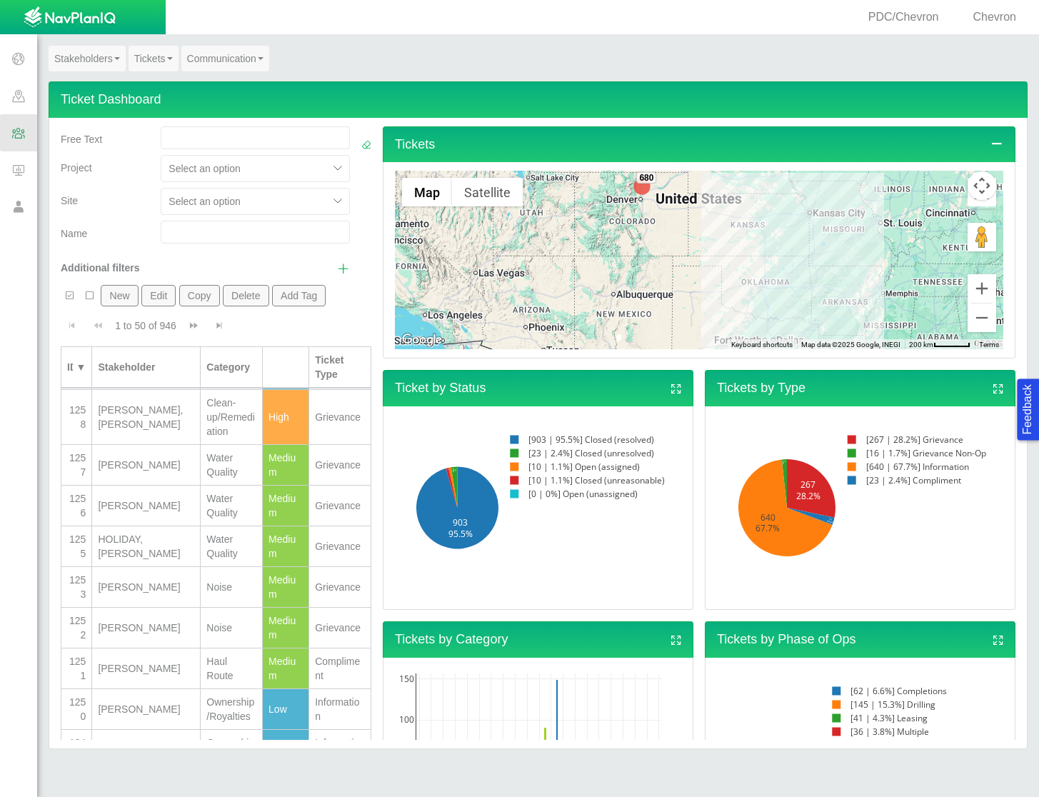
click at [133, 594] on div "[PERSON_NAME]" at bounding box center [146, 587] width 96 height 14
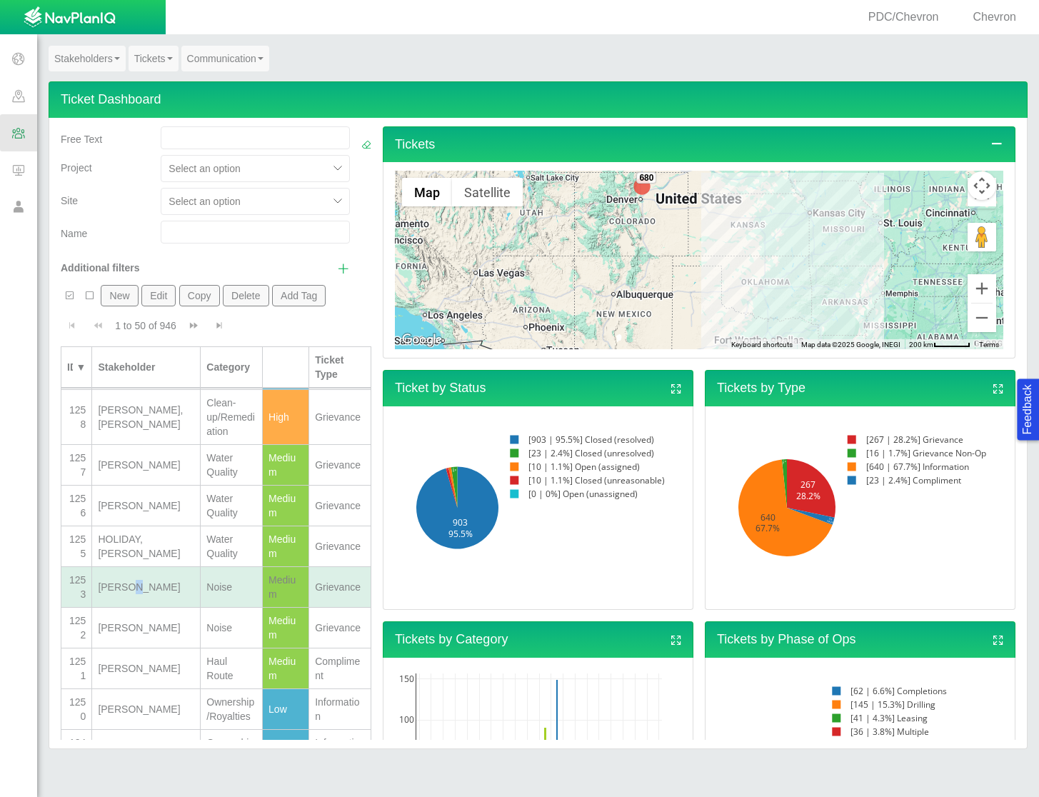
click at [133, 594] on div "[PERSON_NAME]" at bounding box center [146, 587] width 96 height 14
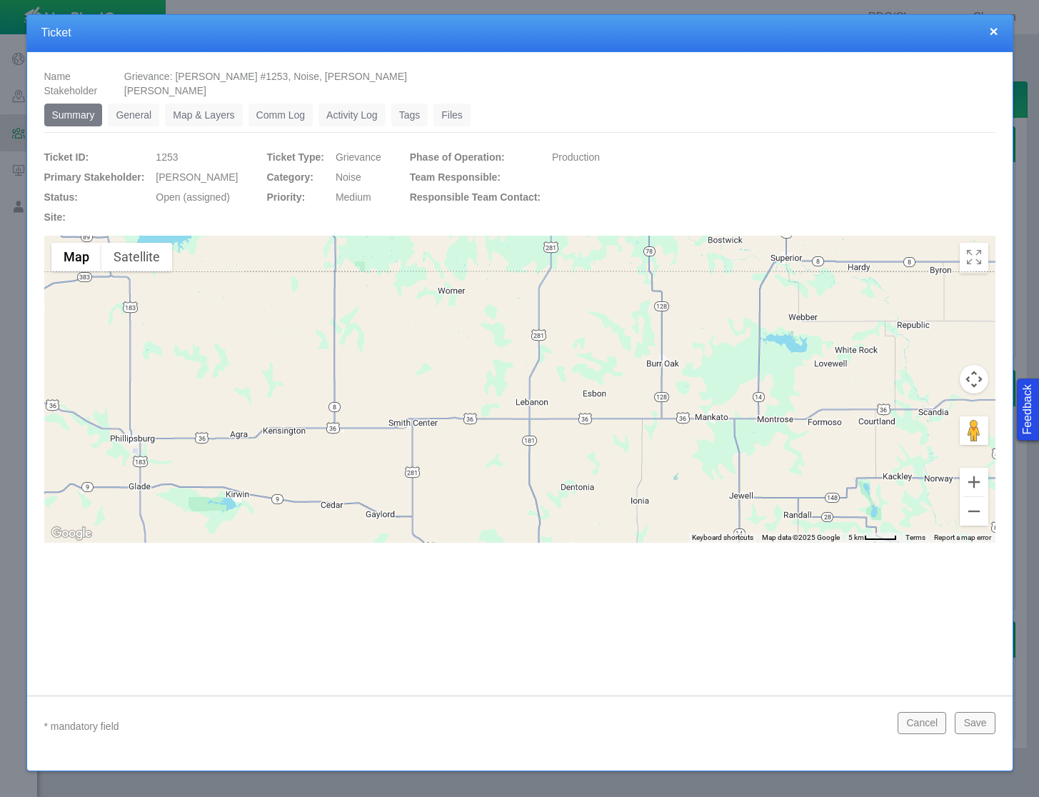
click at [130, 115] on link "General" at bounding box center [133, 115] width 51 height 23
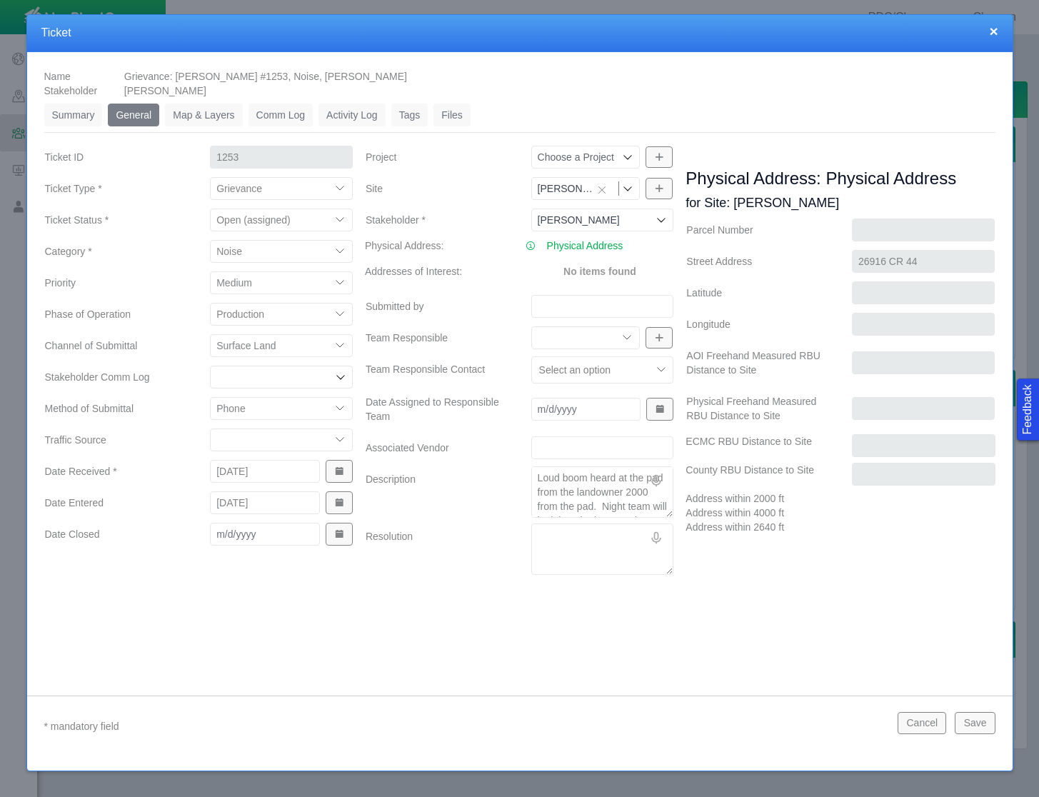
scroll to position [29, 0]
type textarea "x"
click at [937, 723] on button "Cancel" at bounding box center [922, 722] width 49 height 21
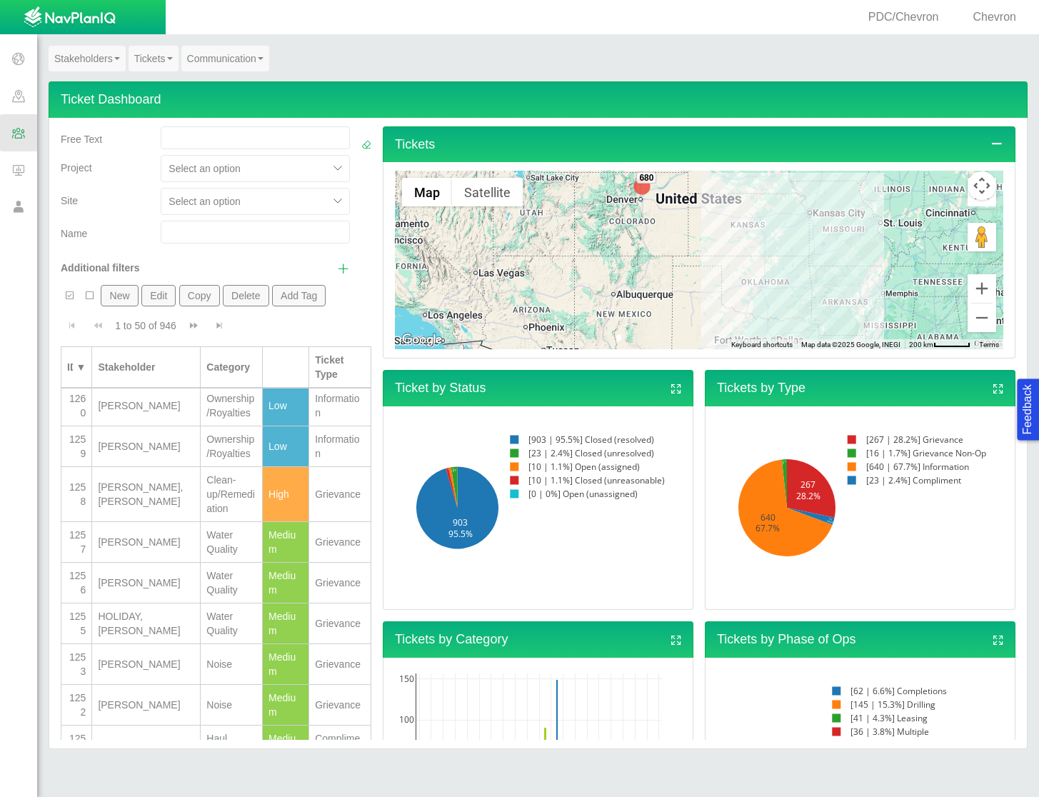
scroll to position [0, 0]
click at [361, 190] on div at bounding box center [366, 201] width 10 height 151
